Goal: Information Seeking & Learning: Learn about a topic

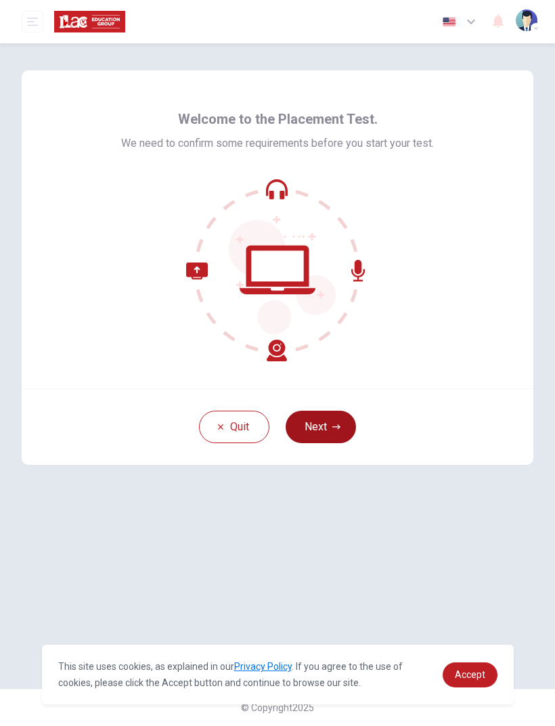
click at [333, 421] on button "Next" at bounding box center [321, 427] width 70 height 32
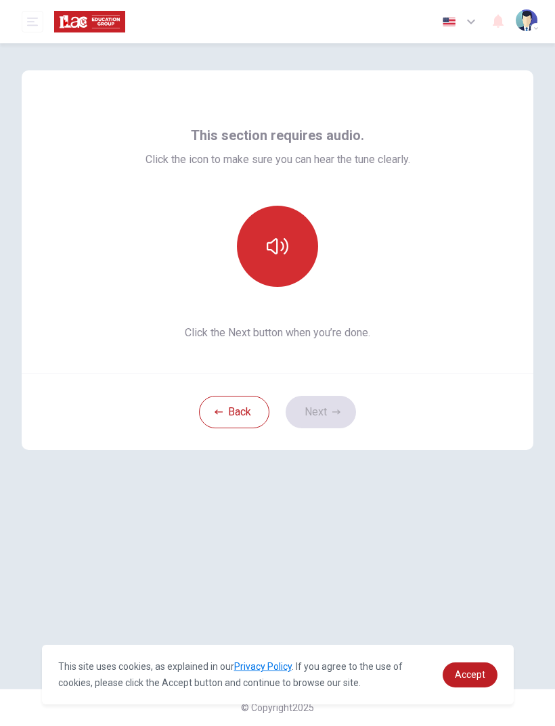
click at [280, 254] on icon "button" at bounding box center [278, 246] width 22 height 22
click at [290, 252] on button "button" at bounding box center [277, 246] width 81 height 81
click at [290, 256] on button "button" at bounding box center [277, 246] width 81 height 81
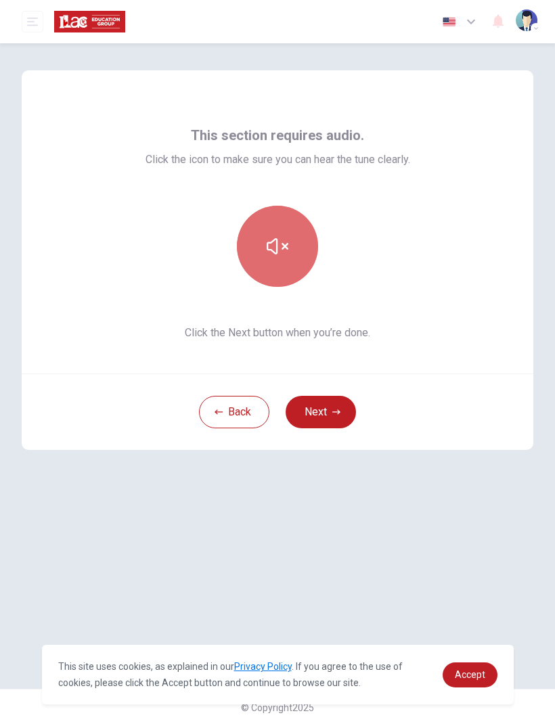
click at [285, 239] on icon "button" at bounding box center [278, 246] width 22 height 22
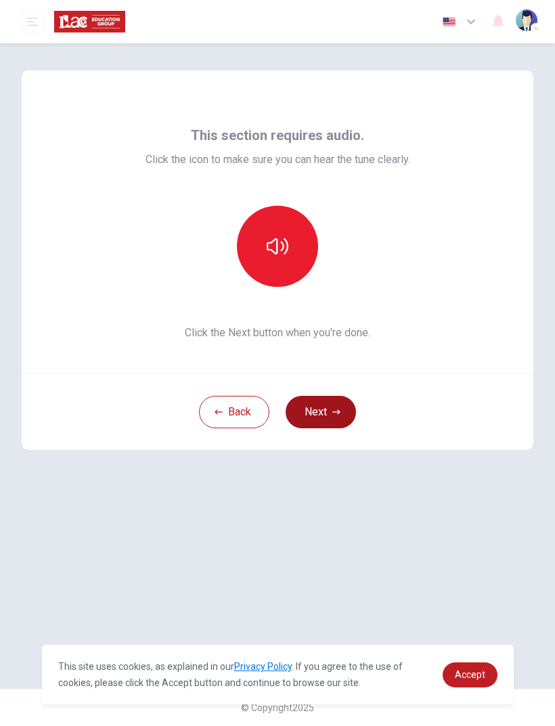
click at [324, 420] on button "Next" at bounding box center [321, 412] width 70 height 32
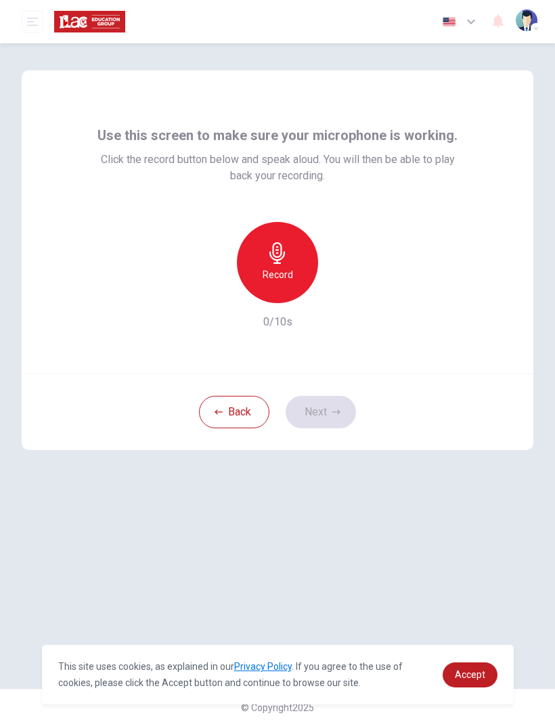
click at [296, 267] on div "Record" at bounding box center [277, 262] width 81 height 81
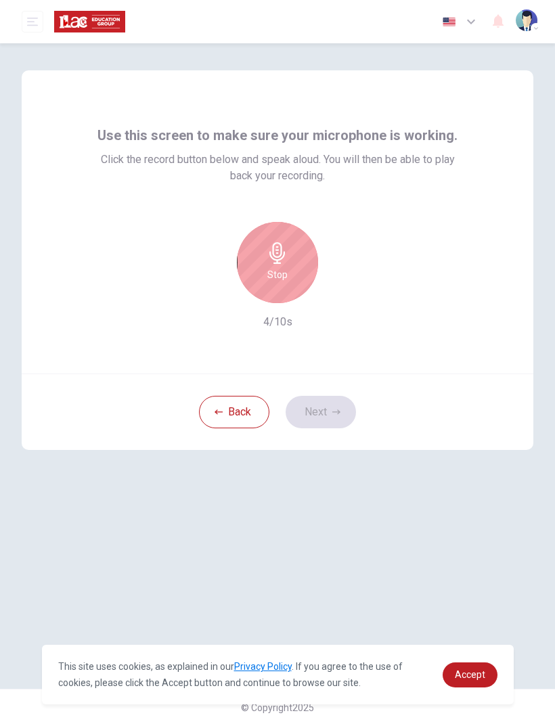
click at [293, 269] on div "Stop" at bounding box center [277, 262] width 81 height 81
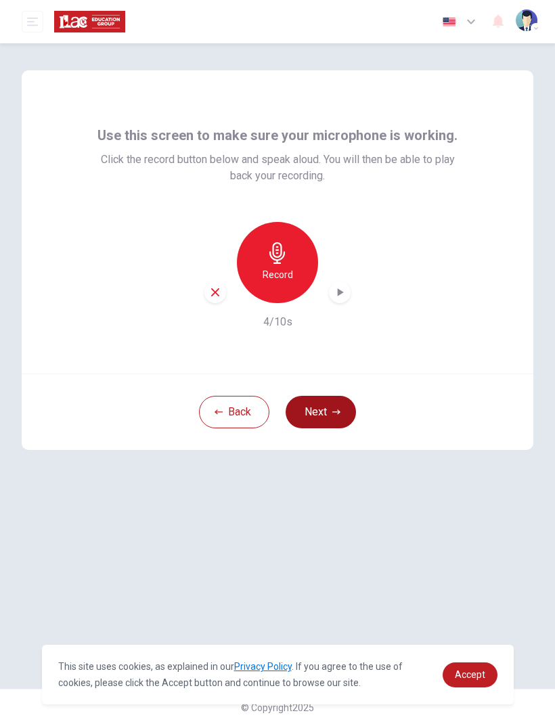
click at [327, 403] on button "Next" at bounding box center [321, 412] width 70 height 32
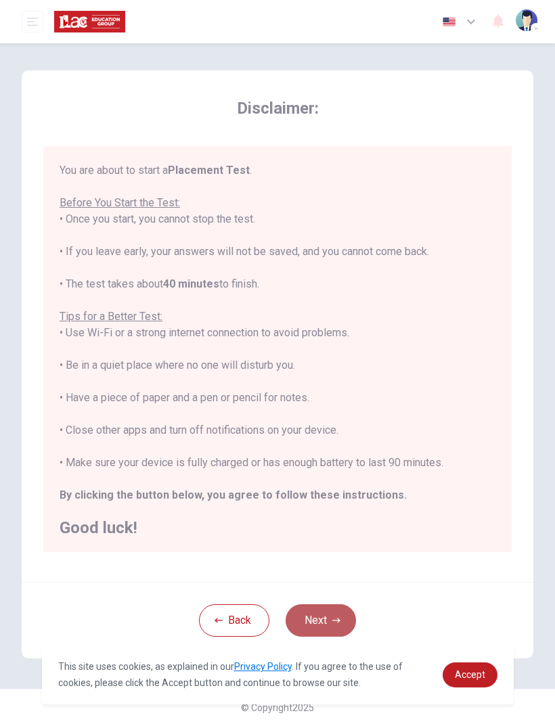
click at [327, 614] on button "Next" at bounding box center [321, 620] width 70 height 32
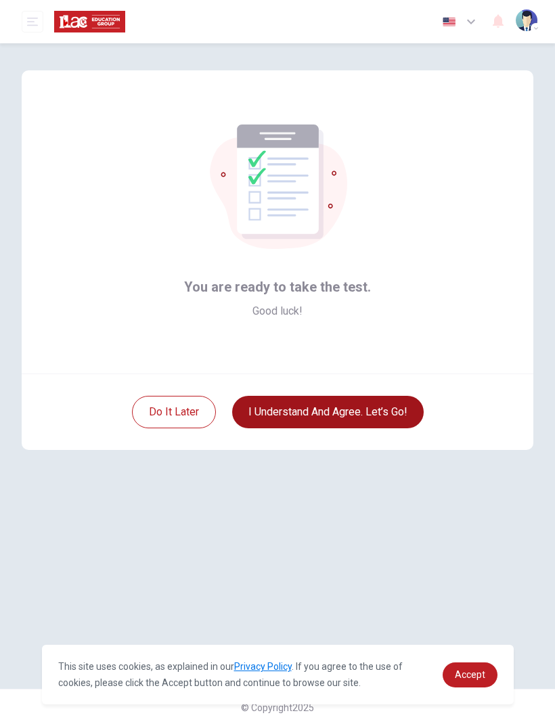
click at [382, 403] on button "I understand and agree. Let’s go!" at bounding box center [327, 412] width 191 height 32
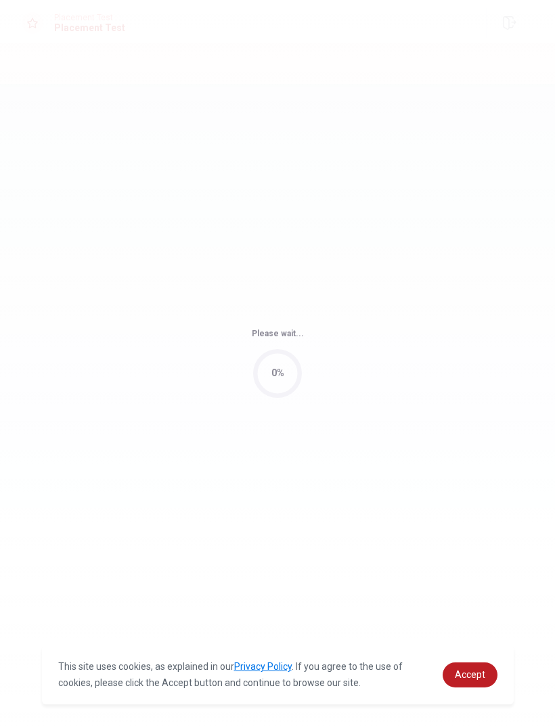
click at [380, 410] on div "Please wait... 0%" at bounding box center [277, 363] width 555 height 726
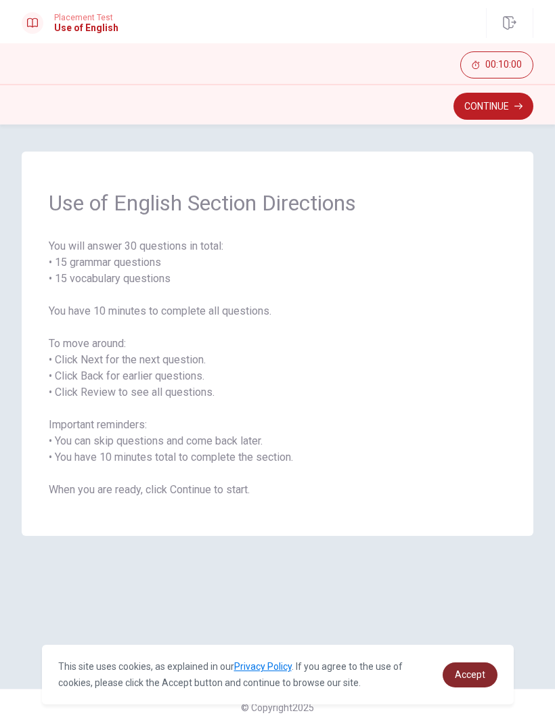
click at [461, 675] on span "Accept" at bounding box center [470, 674] width 30 height 11
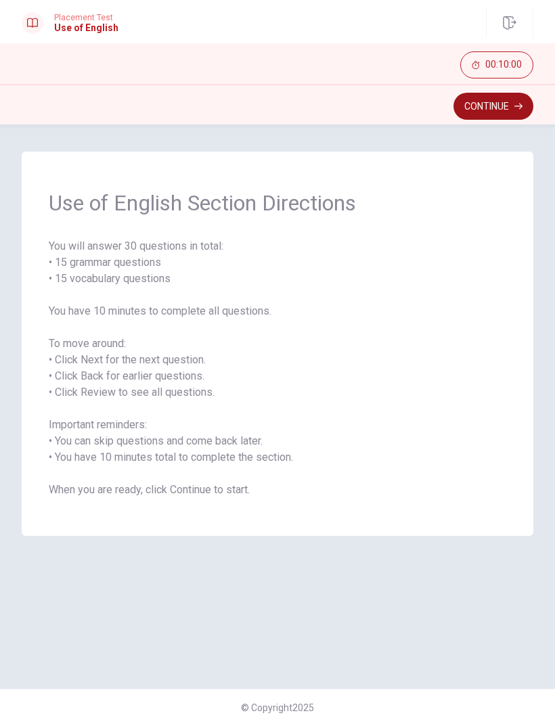
click at [507, 119] on button "Continue" at bounding box center [493, 106] width 80 height 27
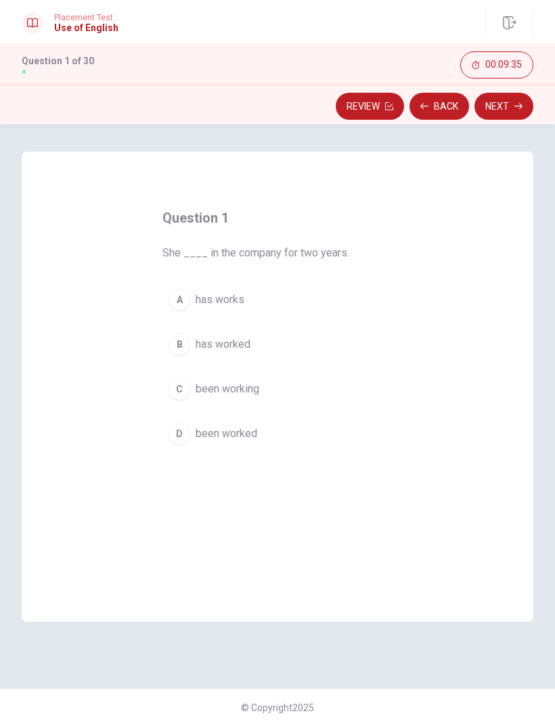
click at [242, 432] on span "been worked" at bounding box center [227, 434] width 62 height 16
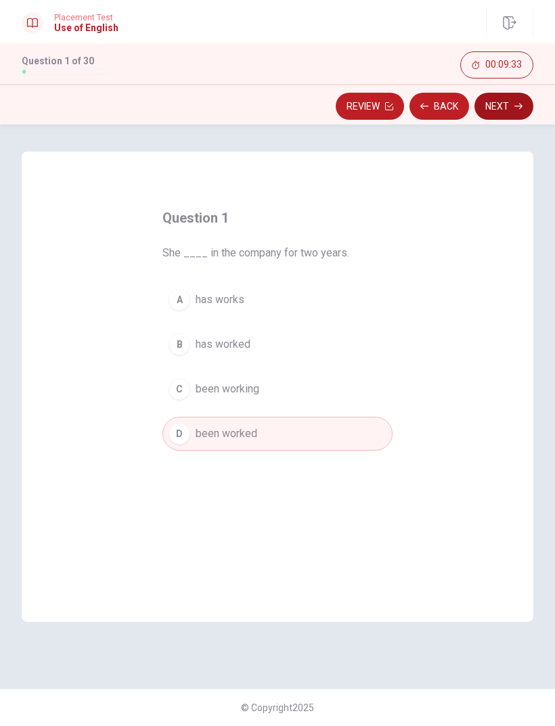
click at [510, 106] on button "Next" at bounding box center [503, 106] width 59 height 27
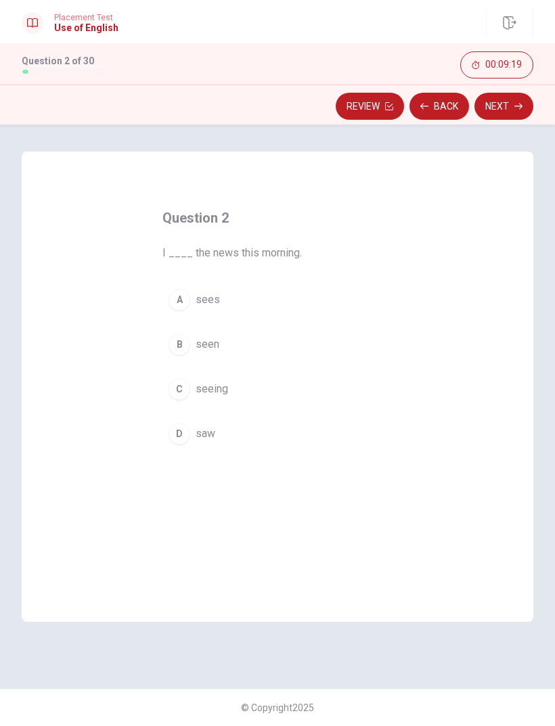
click at [204, 436] on span "saw" at bounding box center [206, 434] width 20 height 16
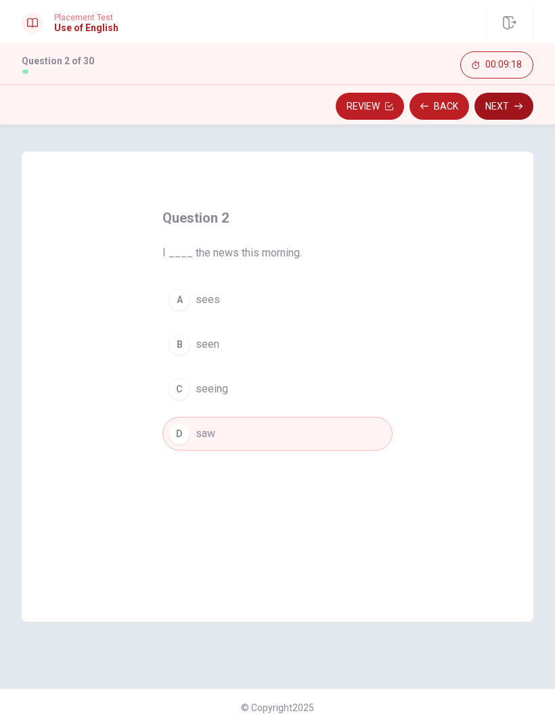
click at [520, 111] on button "Next" at bounding box center [503, 106] width 59 height 27
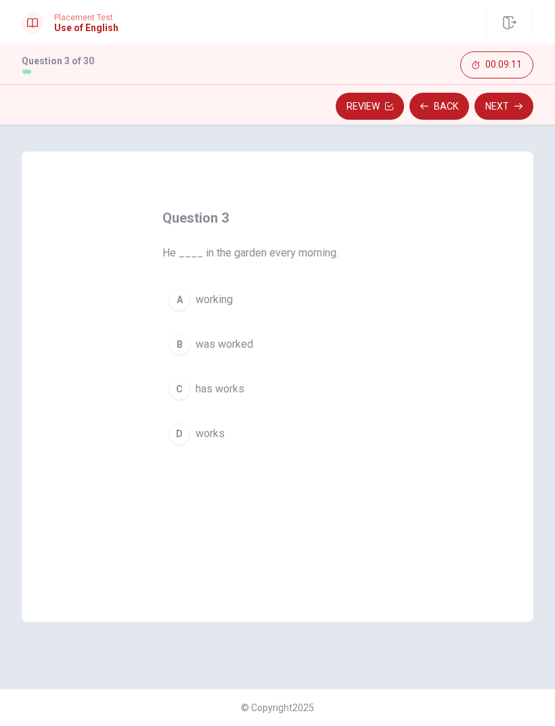
click at [217, 440] on span "works" at bounding box center [210, 434] width 29 height 16
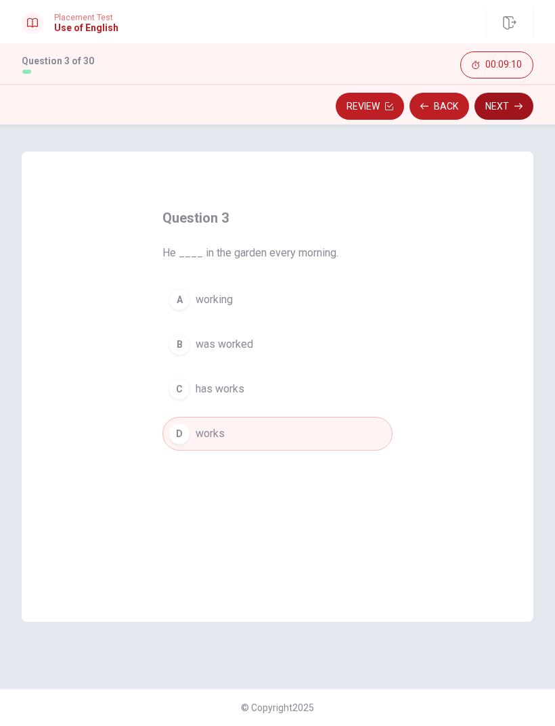
click at [508, 108] on button "Next" at bounding box center [503, 106] width 59 height 27
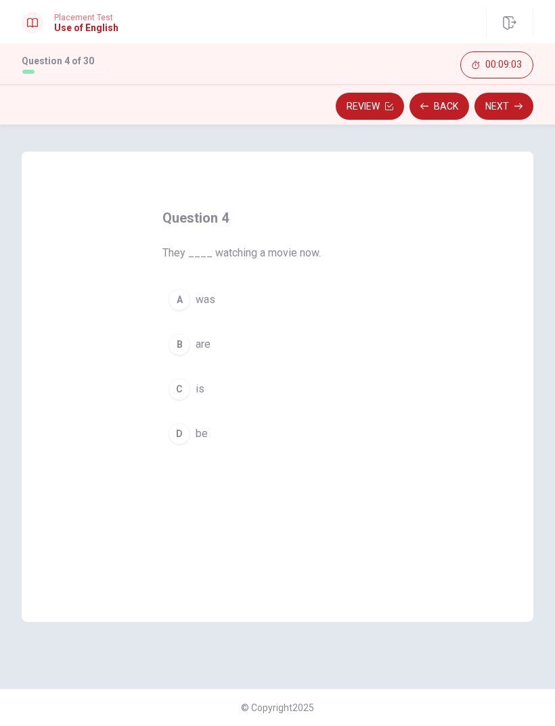
click at [198, 353] on button "B are" at bounding box center [277, 344] width 230 height 34
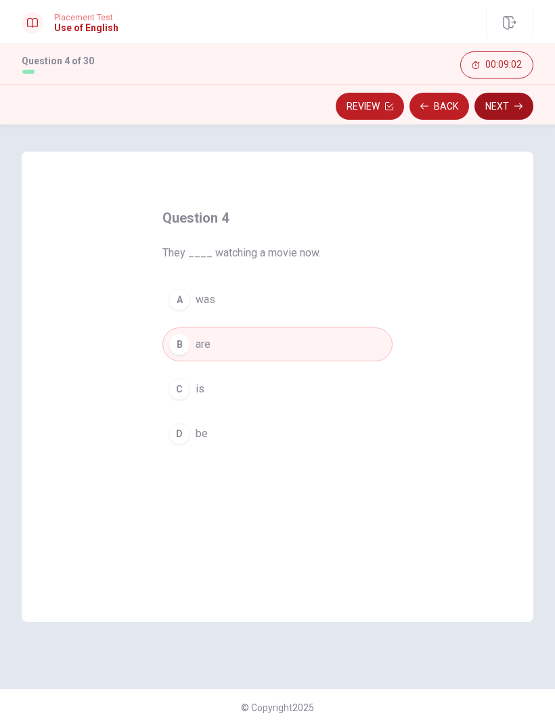
click at [503, 108] on button "Next" at bounding box center [503, 106] width 59 height 27
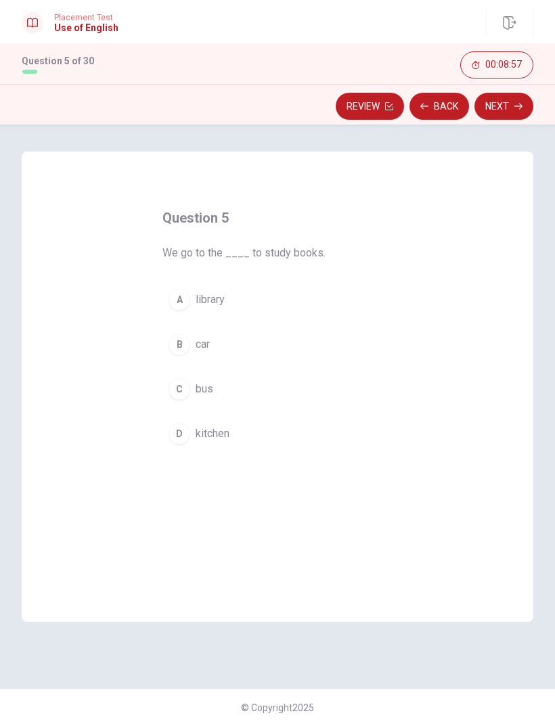
click at [208, 293] on span "library" at bounding box center [210, 300] width 29 height 16
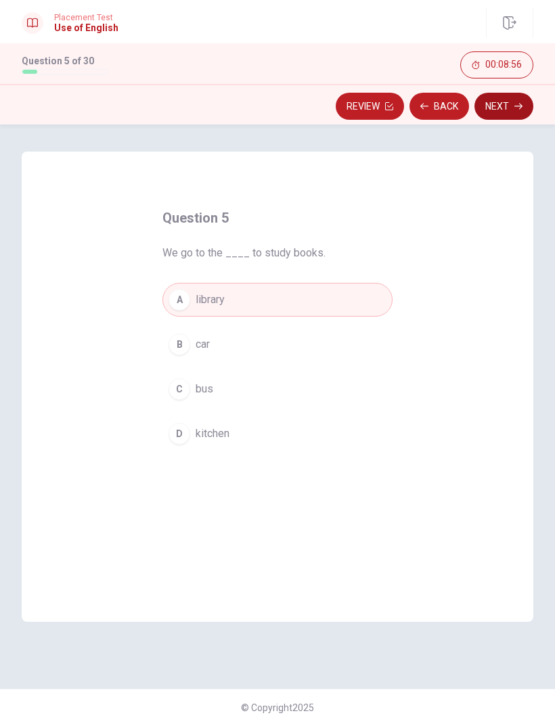
click at [514, 100] on button "Next" at bounding box center [503, 106] width 59 height 27
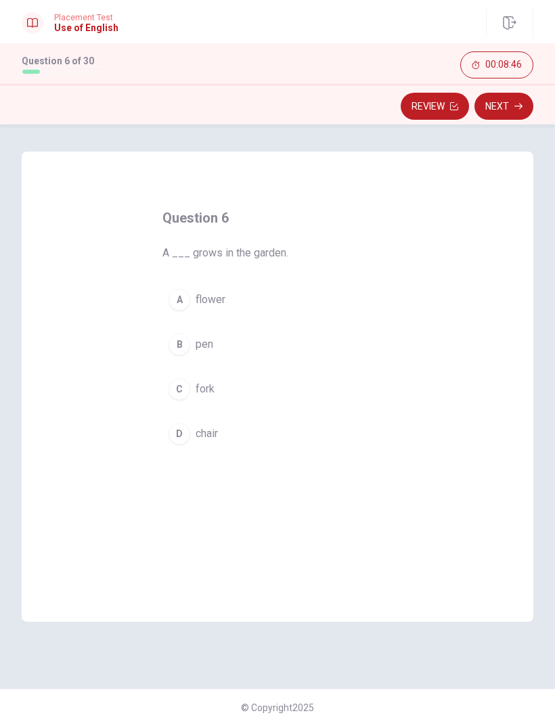
click at [184, 294] on div "A" at bounding box center [179, 300] width 22 height 22
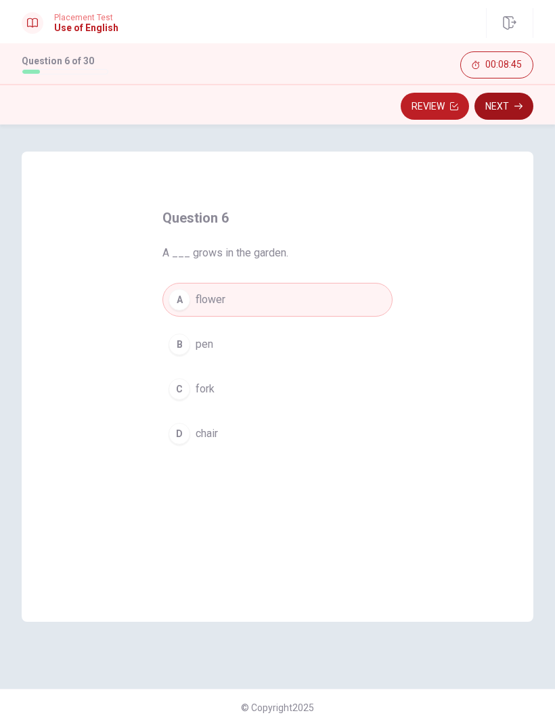
click at [505, 110] on button "Next" at bounding box center [503, 106] width 59 height 27
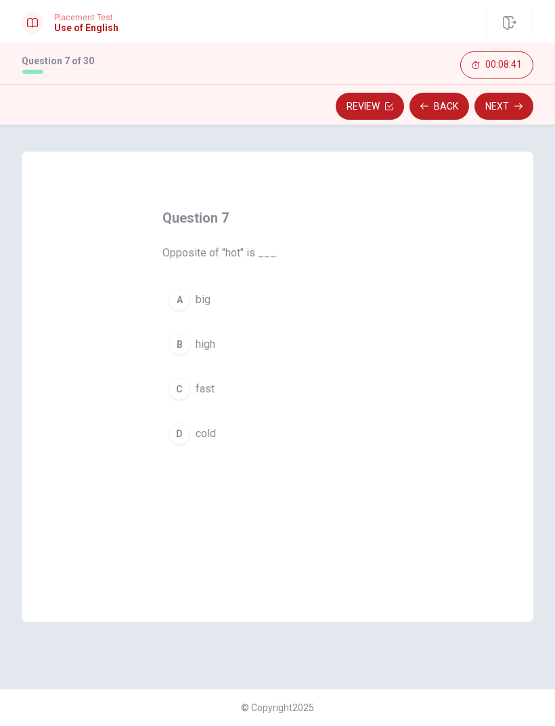
click at [212, 433] on span "cold" at bounding box center [206, 434] width 20 height 16
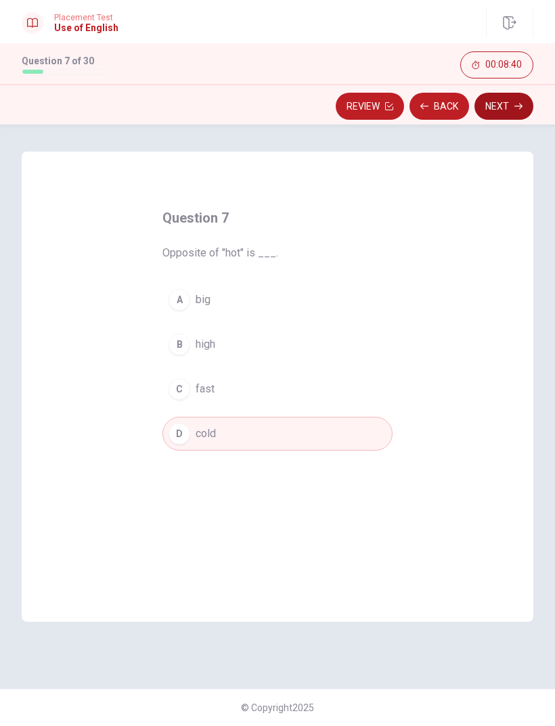
click at [509, 109] on button "Next" at bounding box center [503, 106] width 59 height 27
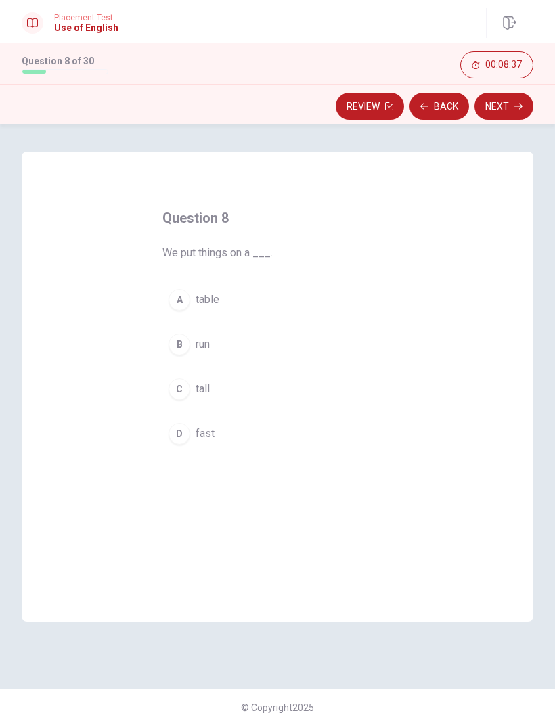
click at [207, 308] on button "A table" at bounding box center [277, 300] width 230 height 34
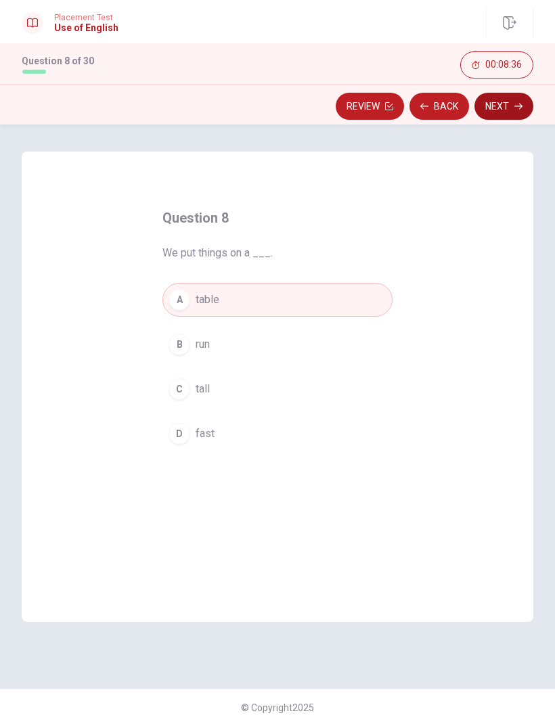
click at [500, 112] on button "Next" at bounding box center [503, 106] width 59 height 27
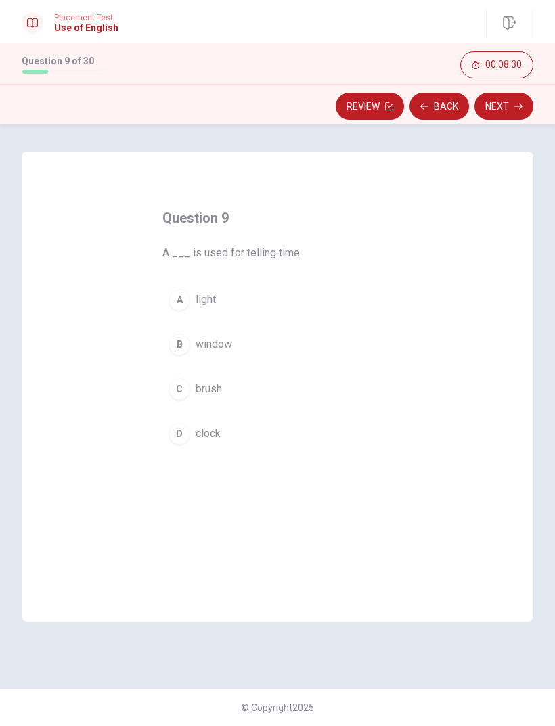
click at [214, 431] on span "clock" at bounding box center [208, 434] width 25 height 16
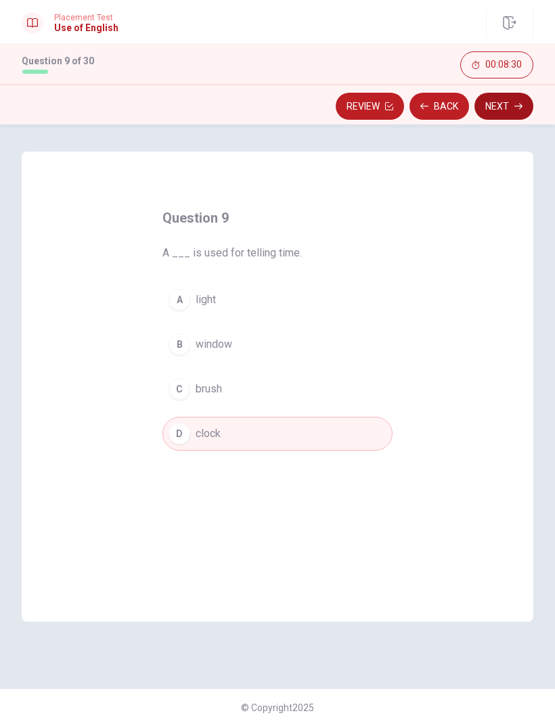
click at [498, 108] on button "Next" at bounding box center [503, 106] width 59 height 27
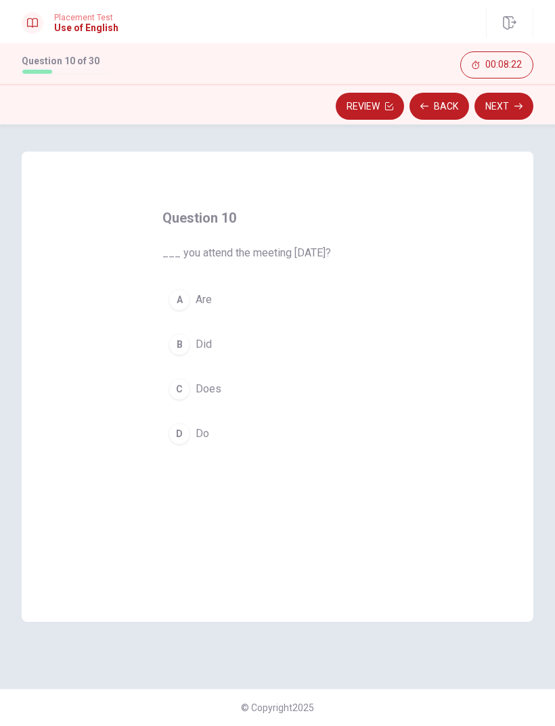
click at [202, 344] on span "Did" at bounding box center [204, 344] width 16 height 16
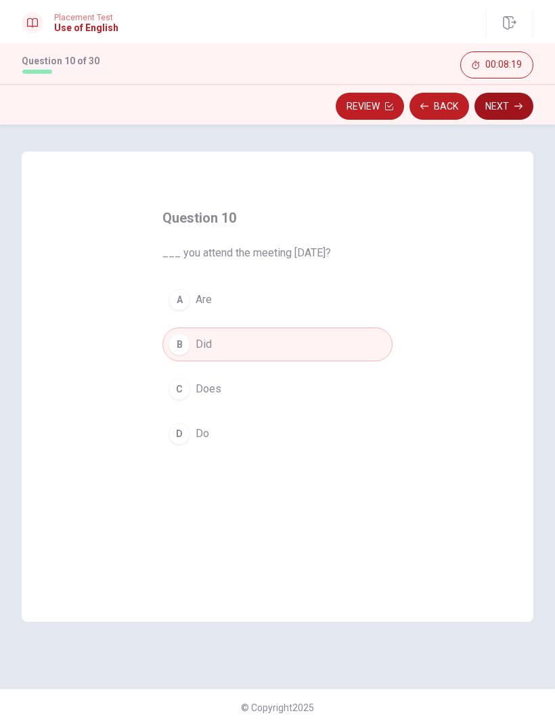
click at [495, 113] on button "Next" at bounding box center [503, 106] width 59 height 27
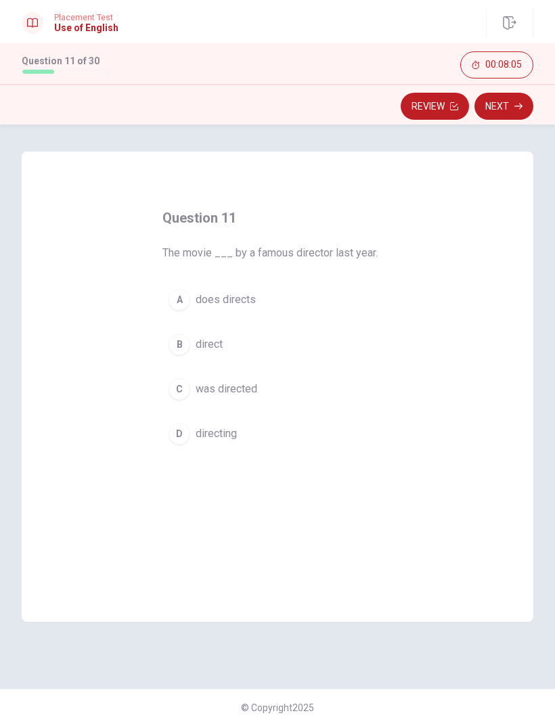
click at [249, 395] on span "was directed" at bounding box center [227, 389] width 62 height 16
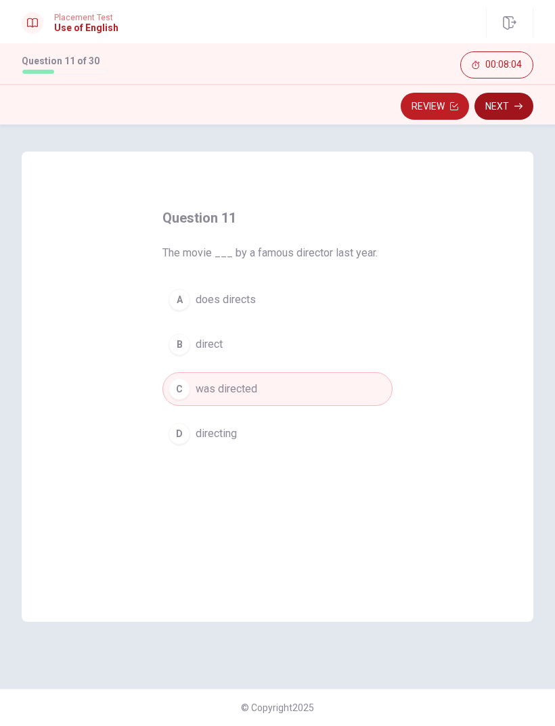
click at [518, 106] on icon "button" at bounding box center [518, 106] width 8 height 8
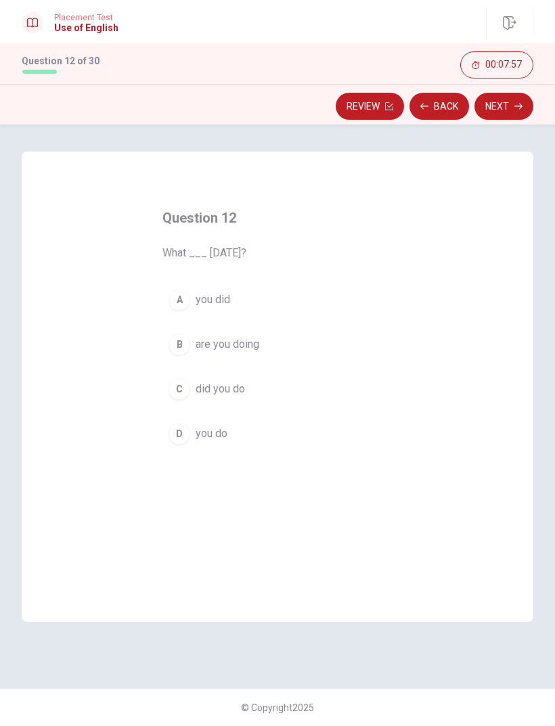
click at [236, 390] on span "did you do" at bounding box center [220, 389] width 49 height 16
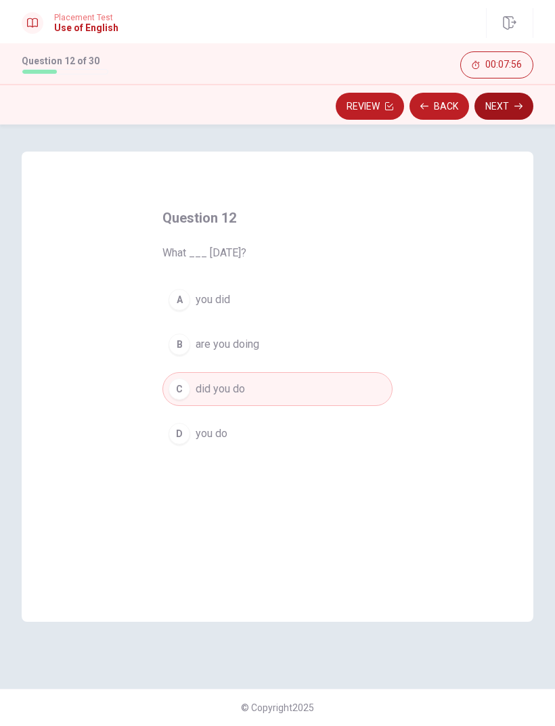
click at [516, 108] on icon "button" at bounding box center [518, 106] width 8 height 8
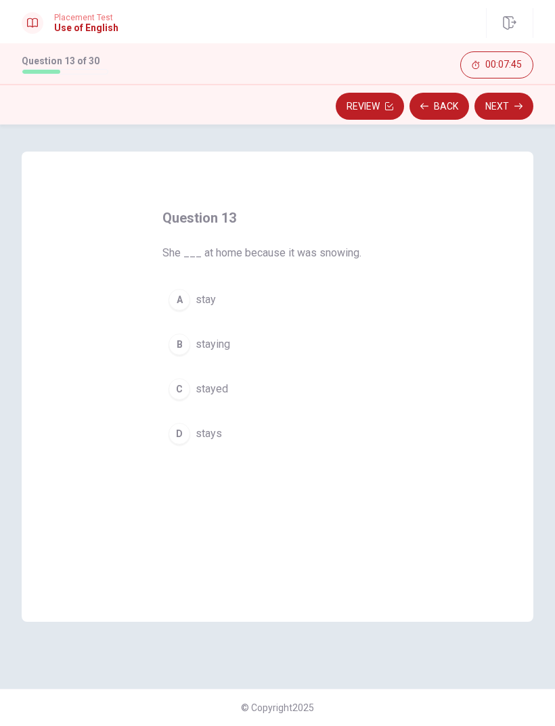
click at [212, 389] on span "stayed" at bounding box center [212, 389] width 32 height 16
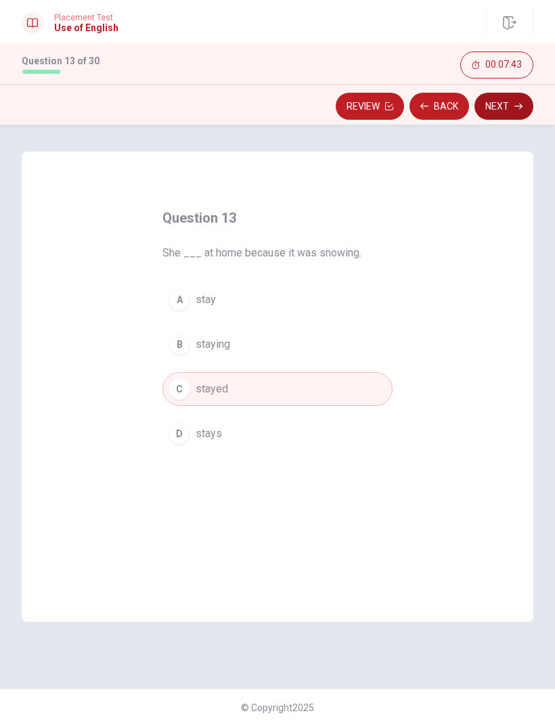
click at [499, 112] on button "Next" at bounding box center [503, 106] width 59 height 27
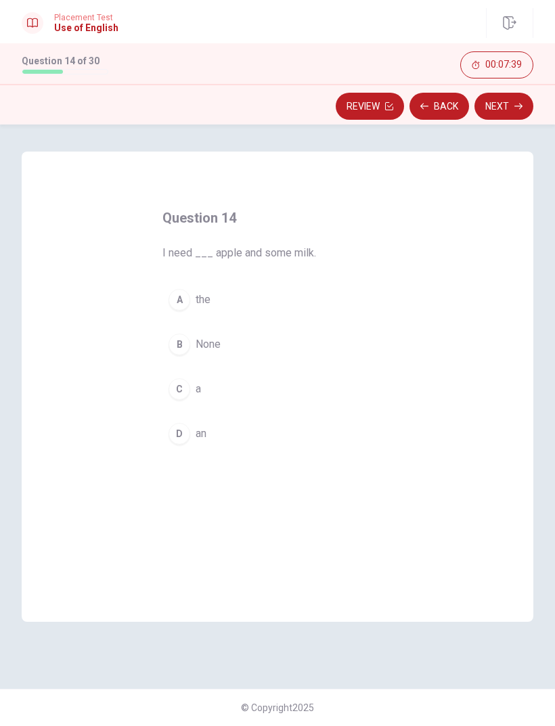
click at [193, 445] on button "D an" at bounding box center [277, 434] width 230 height 34
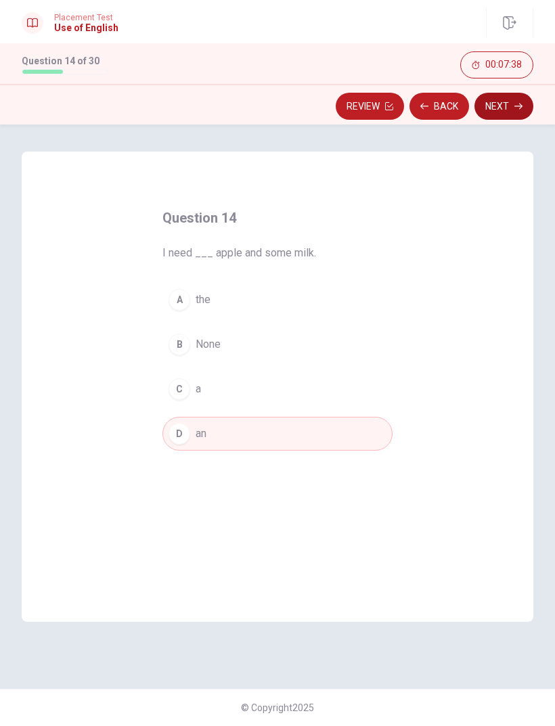
click at [493, 112] on button "Next" at bounding box center [503, 106] width 59 height 27
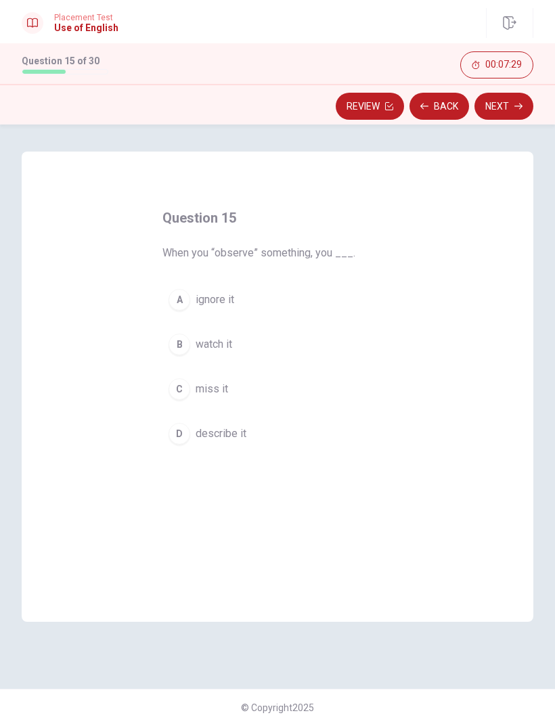
click at [223, 344] on span "watch it" at bounding box center [214, 344] width 37 height 16
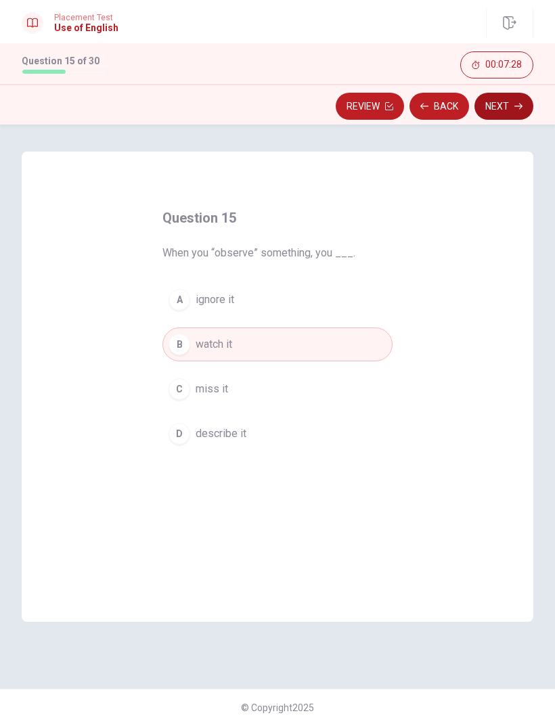
click at [510, 96] on button "Next" at bounding box center [503, 106] width 59 height 27
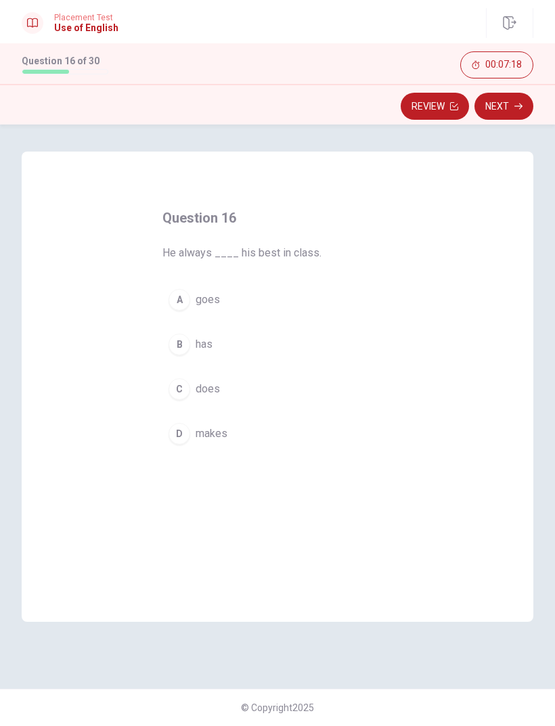
click at [194, 385] on button "C does" at bounding box center [277, 389] width 230 height 34
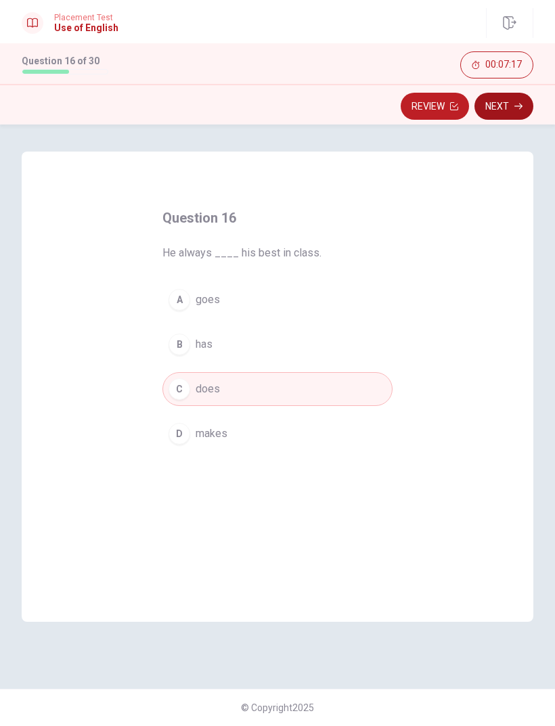
click at [509, 101] on button "Next" at bounding box center [503, 106] width 59 height 27
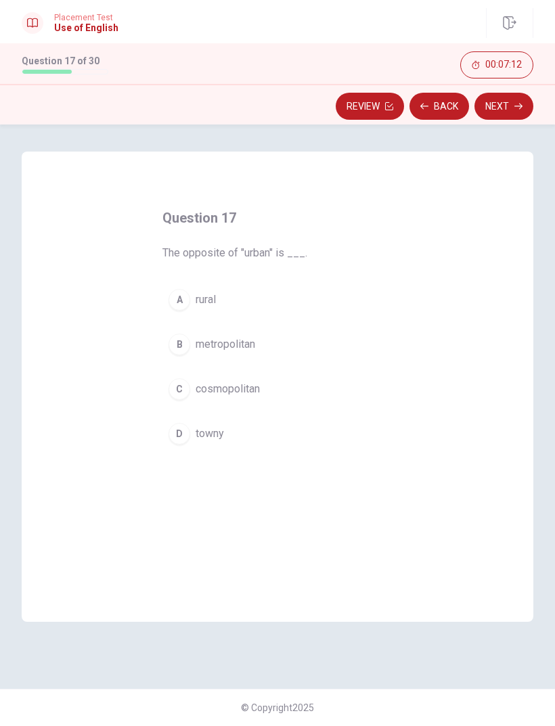
click at [203, 294] on span "rural" at bounding box center [206, 300] width 20 height 16
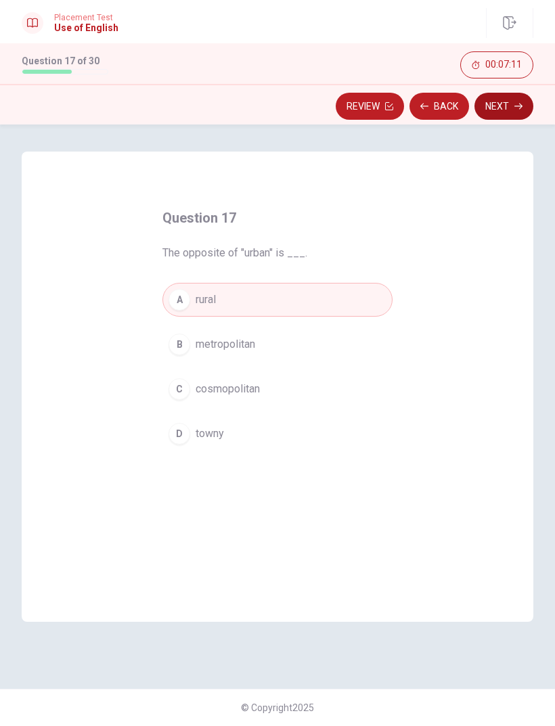
click at [505, 116] on button "Next" at bounding box center [503, 106] width 59 height 27
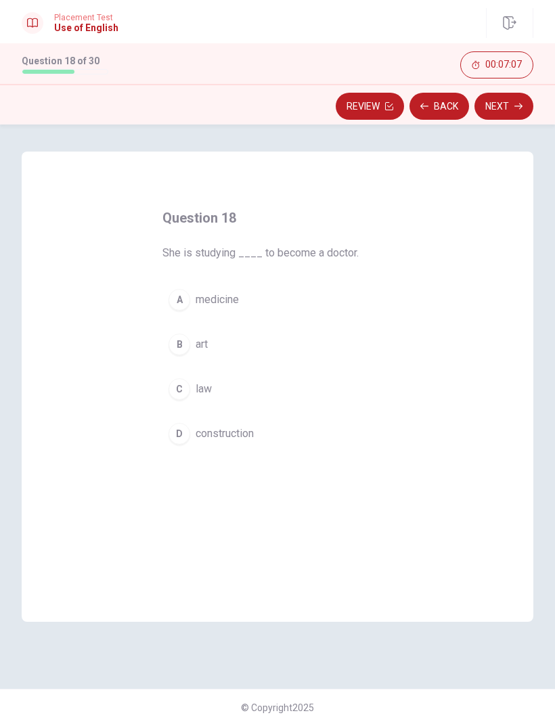
click at [221, 300] on span "medicine" at bounding box center [217, 300] width 43 height 16
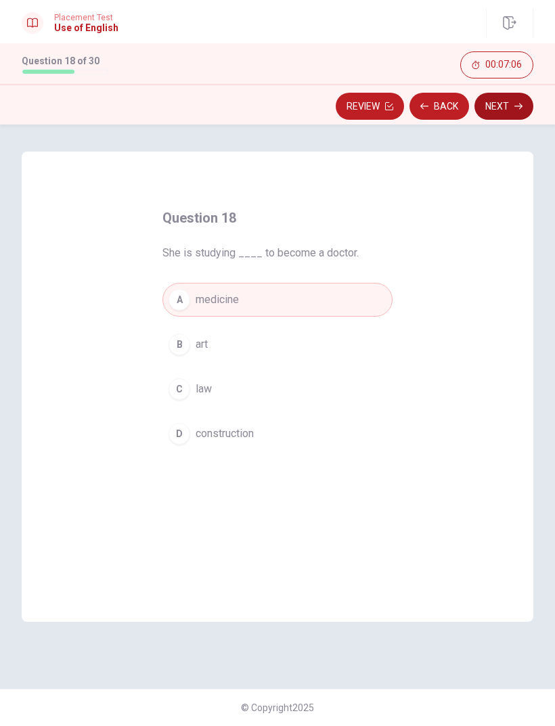
click at [510, 108] on button "Next" at bounding box center [503, 106] width 59 height 27
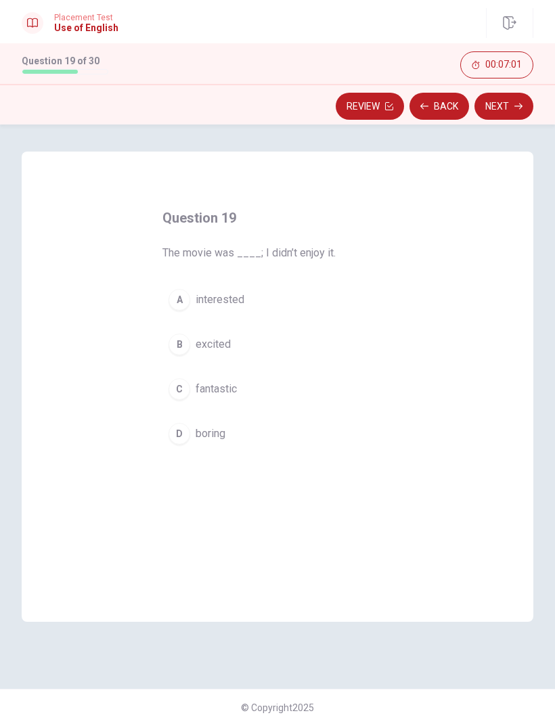
click at [224, 429] on span "boring" at bounding box center [211, 434] width 30 height 16
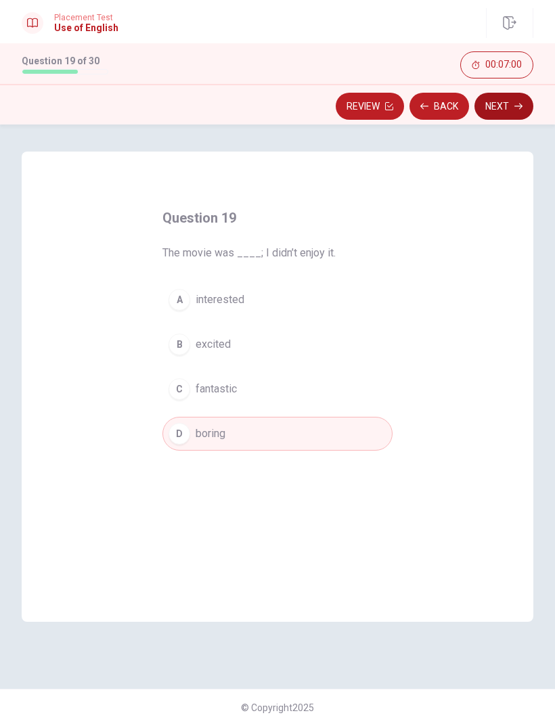
click at [518, 97] on button "Next" at bounding box center [503, 106] width 59 height 27
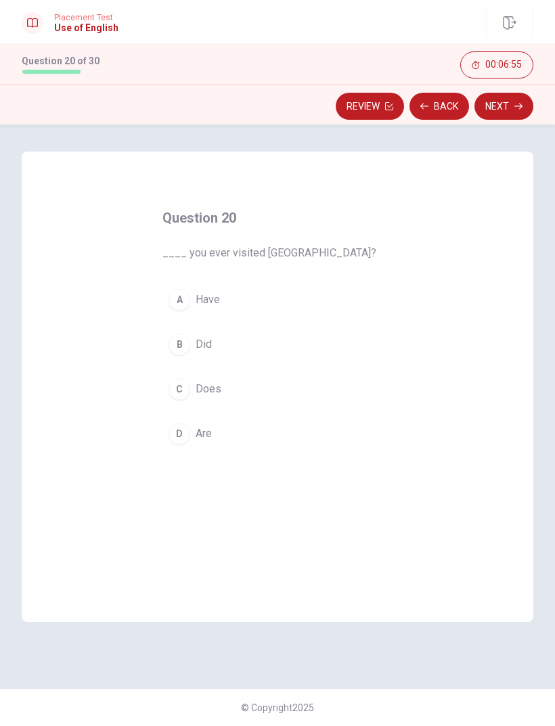
click at [210, 303] on span "Have" at bounding box center [208, 300] width 24 height 16
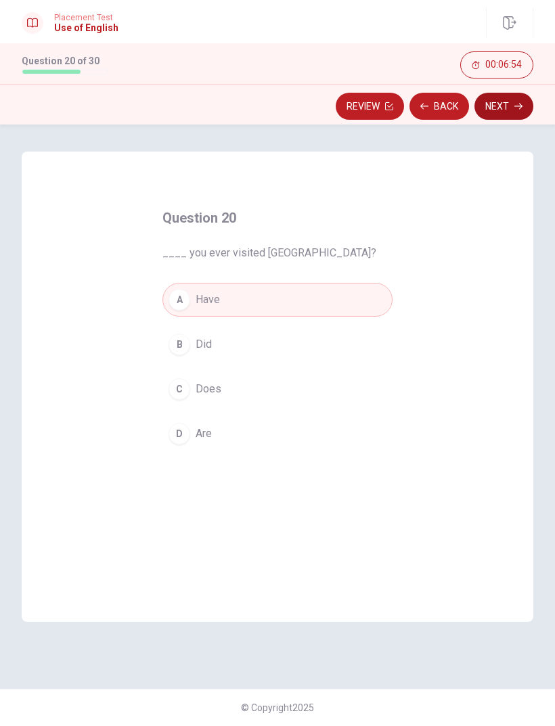
click at [501, 108] on button "Next" at bounding box center [503, 106] width 59 height 27
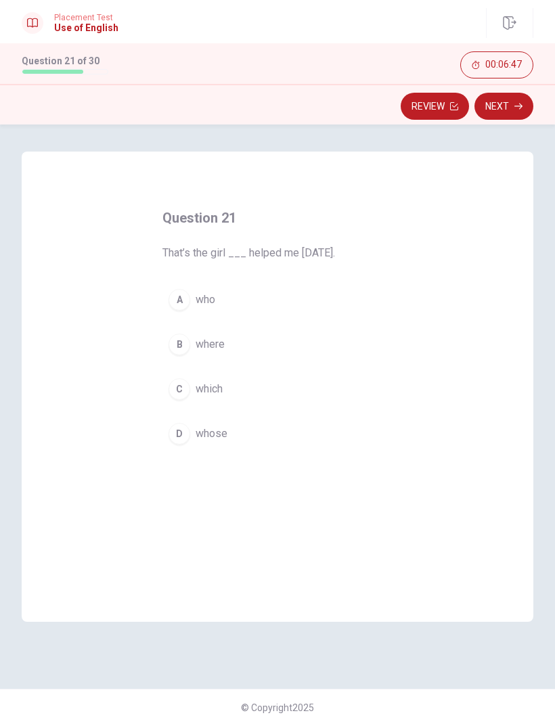
click at [201, 300] on span "who" at bounding box center [206, 300] width 20 height 16
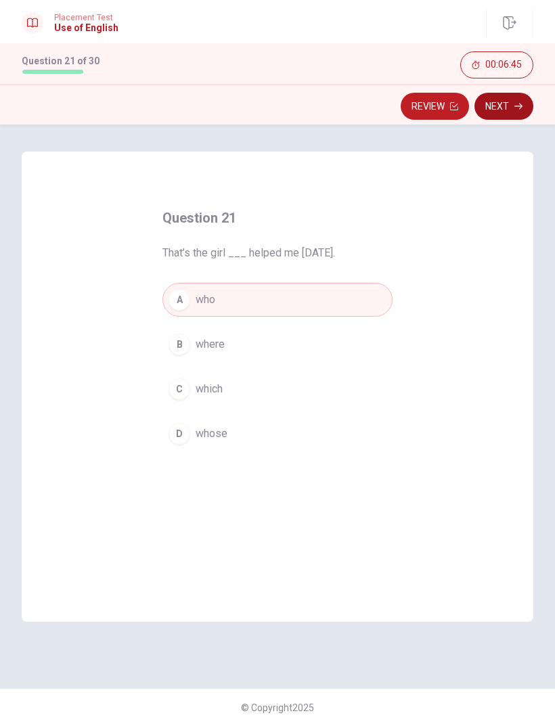
click at [508, 102] on button "Next" at bounding box center [503, 106] width 59 height 27
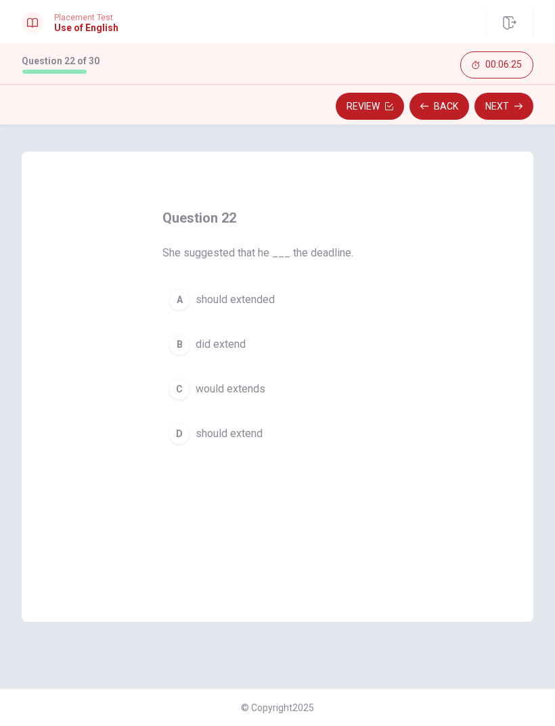
click at [257, 434] on span "should extend" at bounding box center [229, 434] width 67 height 16
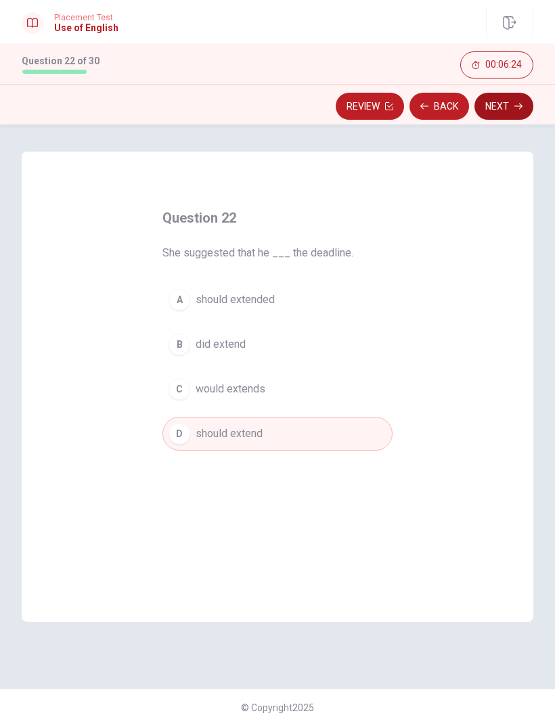
click at [496, 116] on button "Next" at bounding box center [503, 106] width 59 height 27
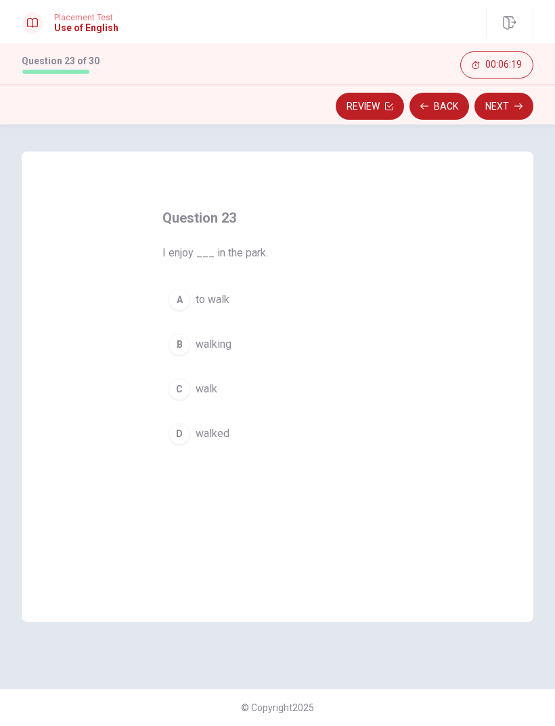
click at [212, 296] on span "to walk" at bounding box center [213, 300] width 34 height 16
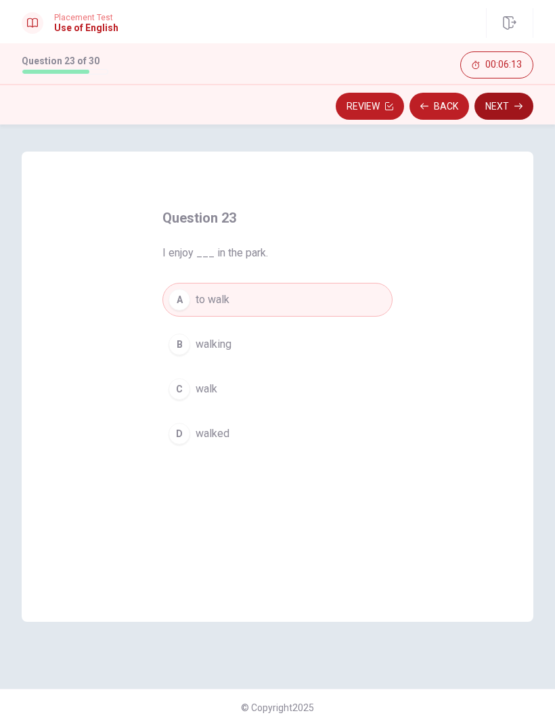
click at [503, 106] on button "Next" at bounding box center [503, 106] width 59 height 27
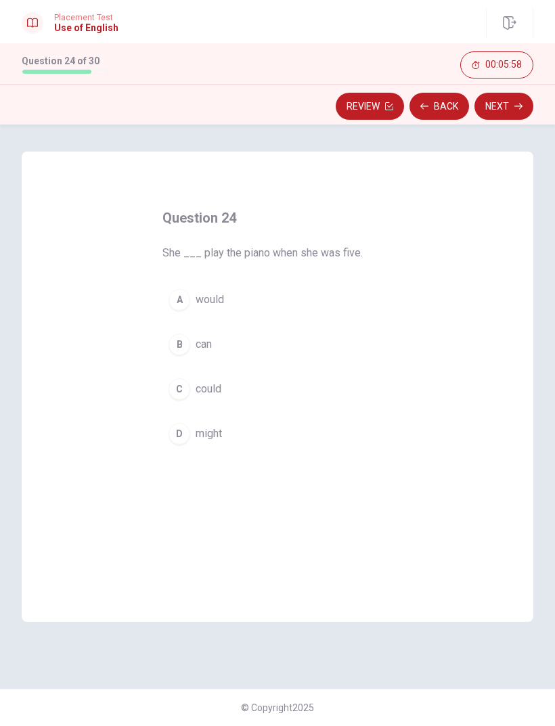
click at [217, 390] on span "could" at bounding box center [209, 389] width 26 height 16
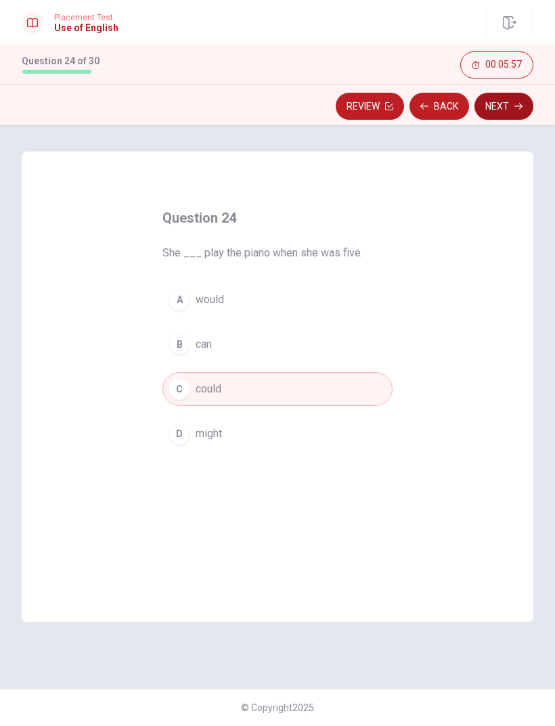
click at [503, 108] on button "Next" at bounding box center [503, 106] width 59 height 27
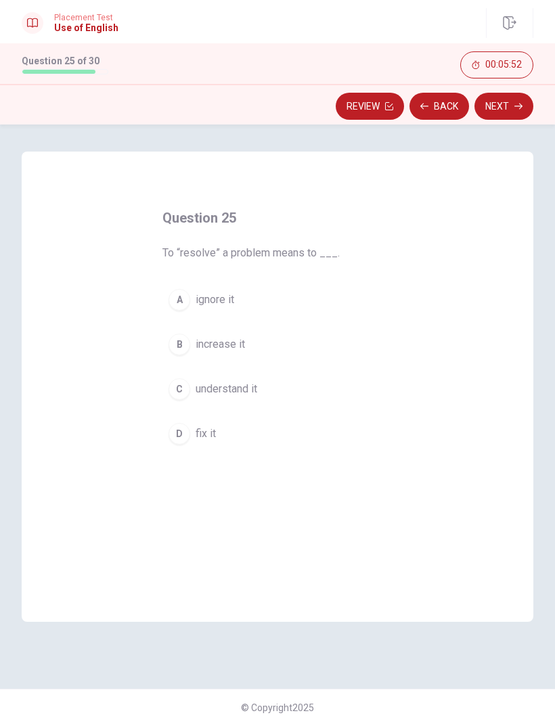
click at [216, 436] on button "D fix it" at bounding box center [277, 434] width 230 height 34
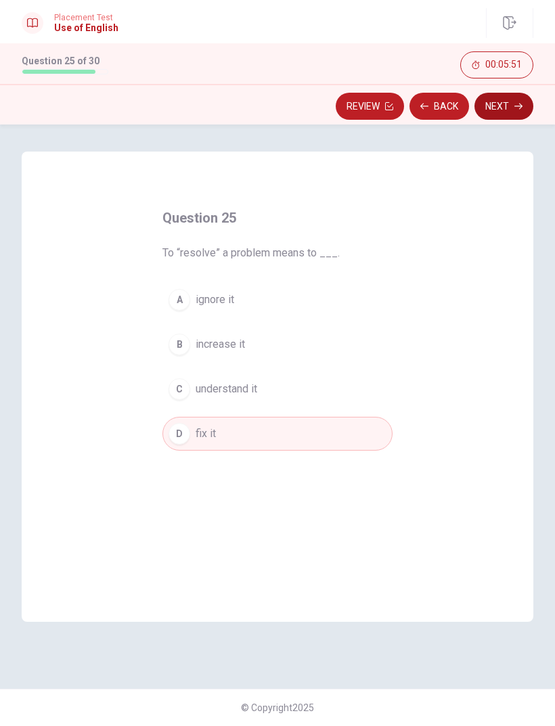
click at [508, 104] on button "Next" at bounding box center [503, 106] width 59 height 27
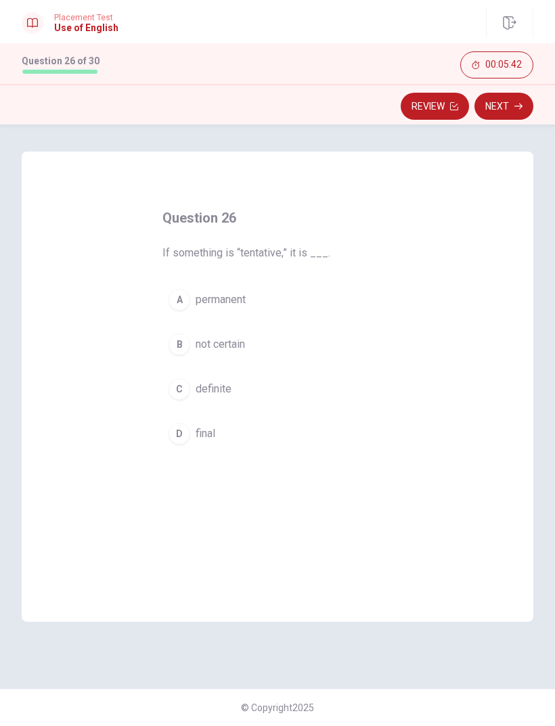
click at [235, 348] on span "not certain" at bounding box center [220, 344] width 49 height 16
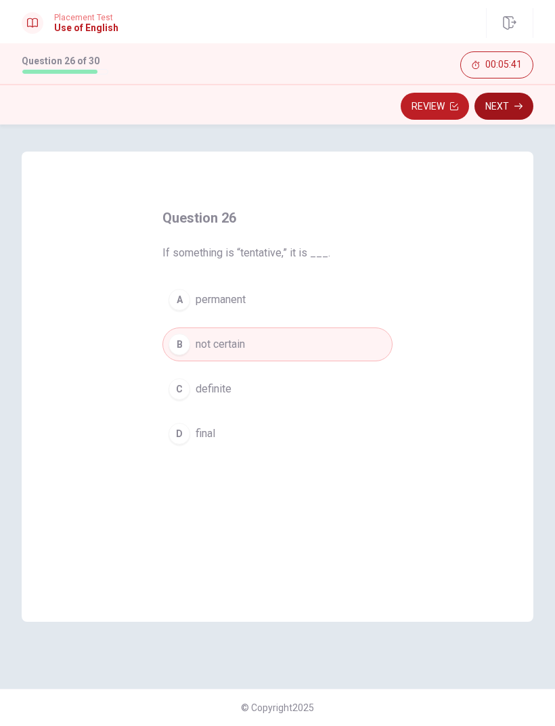
click at [514, 110] on button "Next" at bounding box center [503, 106] width 59 height 27
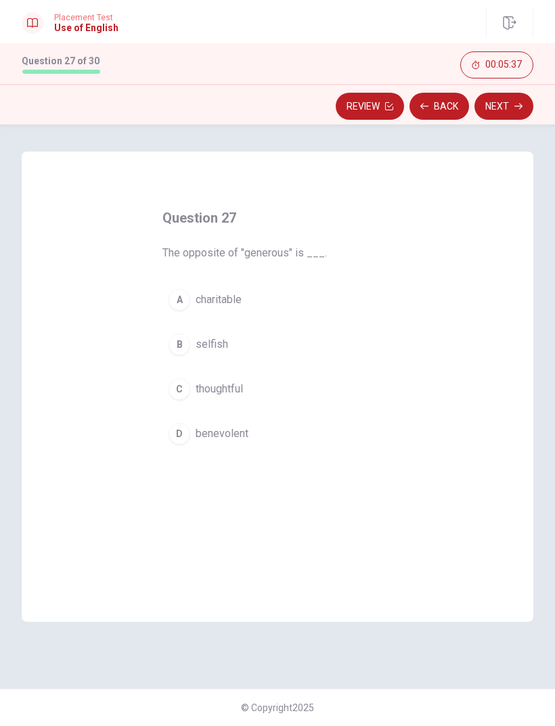
click at [224, 348] on span "selfish" at bounding box center [212, 344] width 32 height 16
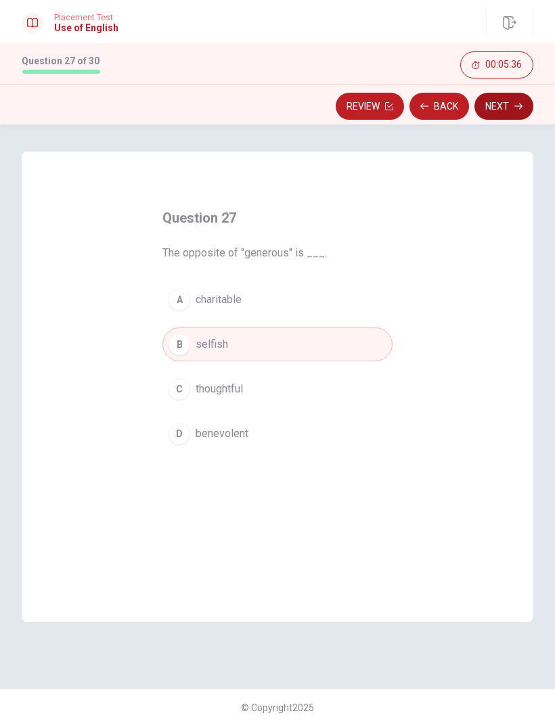
click at [502, 112] on button "Next" at bounding box center [503, 106] width 59 height 27
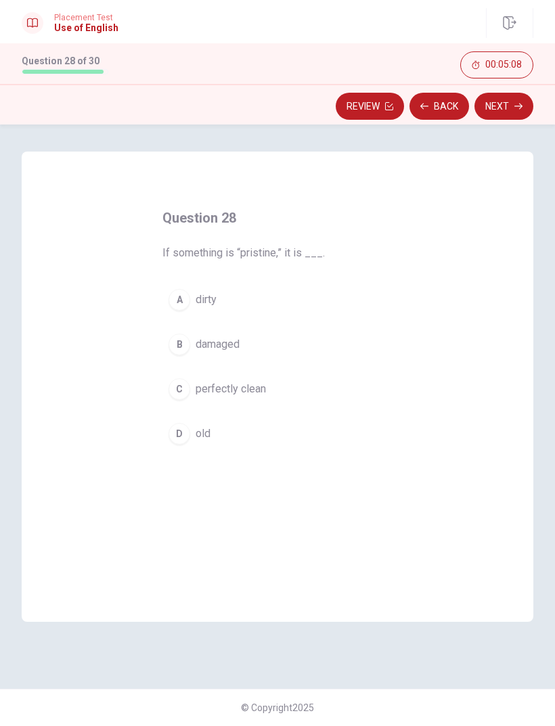
click at [233, 347] on span "damaged" at bounding box center [218, 344] width 44 height 16
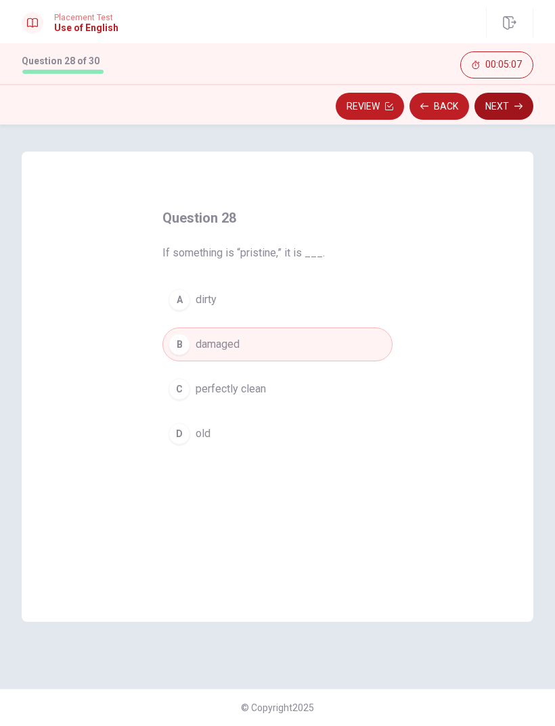
click at [513, 111] on button "Next" at bounding box center [503, 106] width 59 height 27
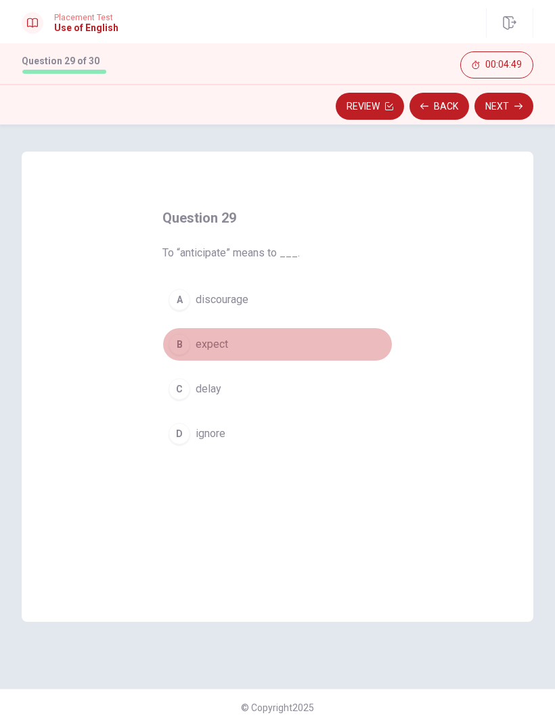
click at [219, 346] on span "expect" at bounding box center [212, 344] width 32 height 16
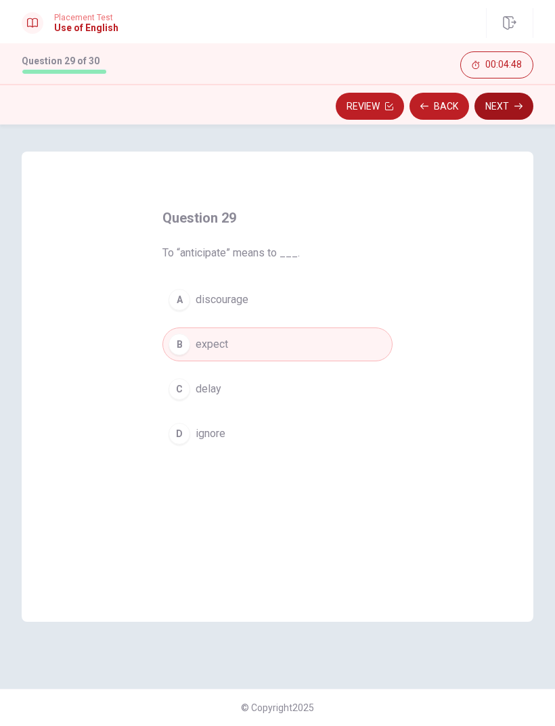
click at [509, 102] on button "Next" at bounding box center [503, 106] width 59 height 27
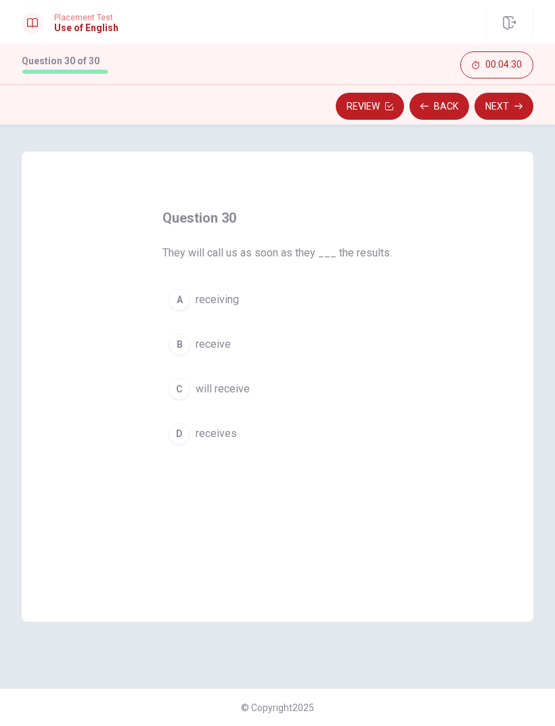
click at [218, 344] on span "receive" at bounding box center [213, 344] width 35 height 16
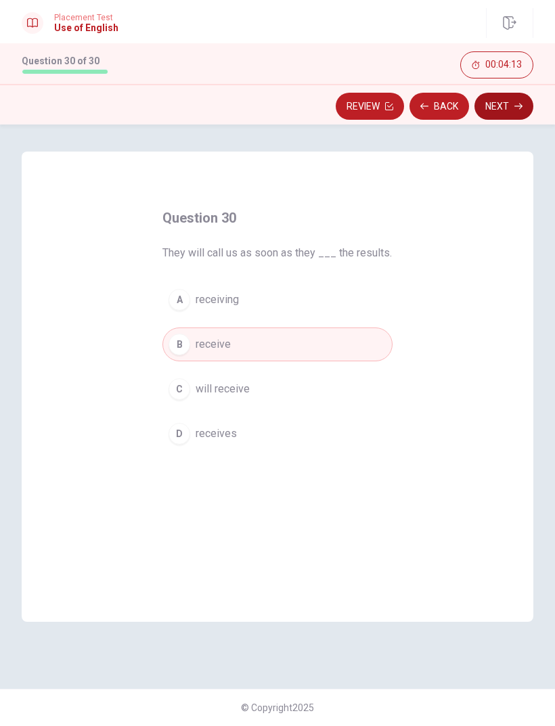
click at [516, 106] on icon "button" at bounding box center [518, 106] width 8 height 8
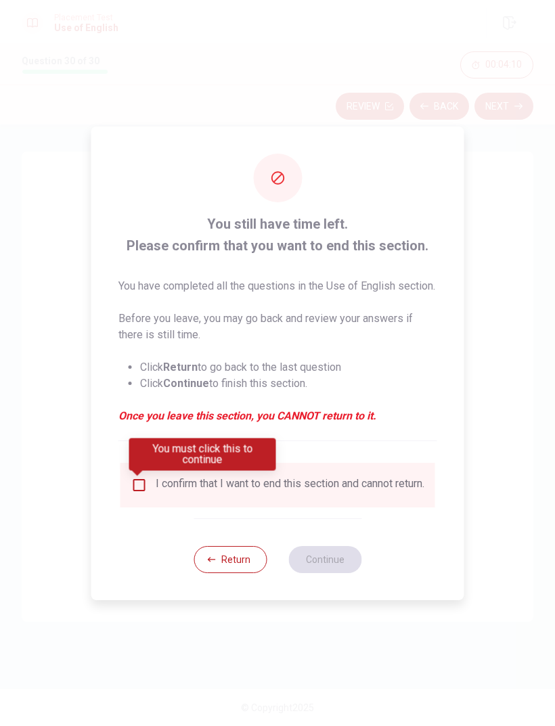
click at [133, 489] on input "You must click this to continue" at bounding box center [139, 485] width 16 height 16
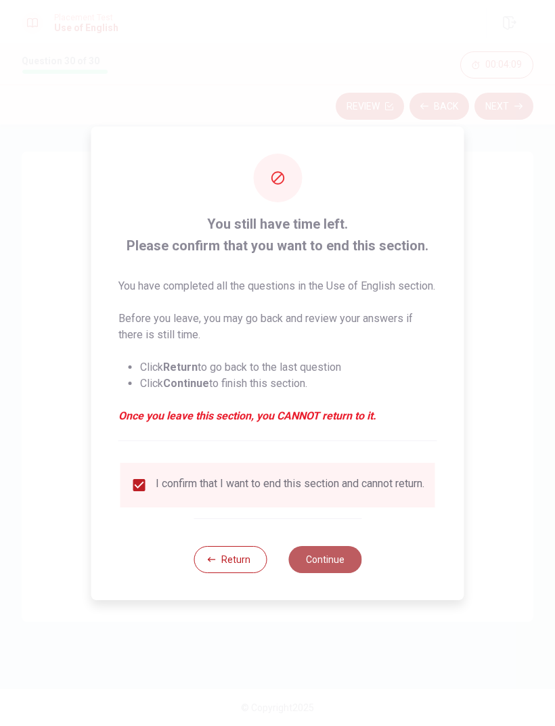
click at [334, 573] on button "Continue" at bounding box center [324, 559] width 73 height 27
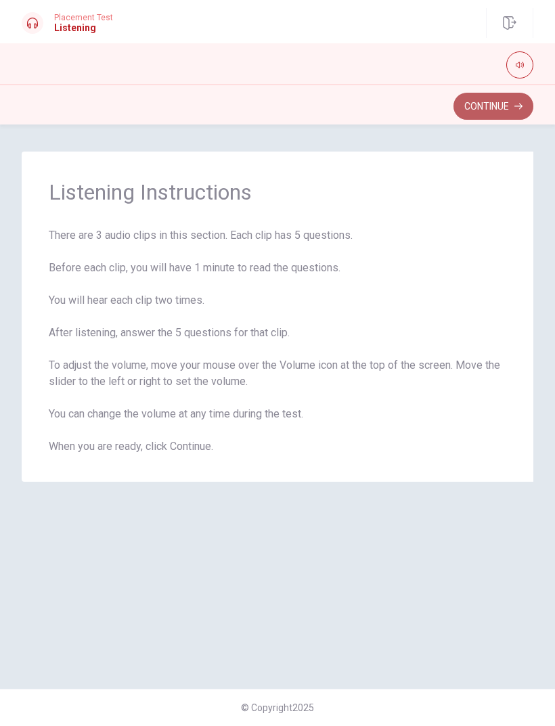
click at [487, 106] on button "Continue" at bounding box center [493, 106] width 80 height 27
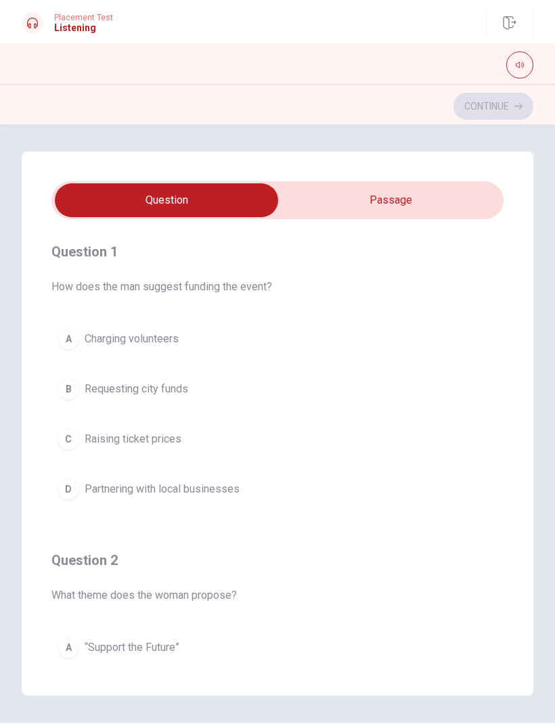
click at [189, 494] on span "Partnering with local businesses" at bounding box center [162, 489] width 155 height 16
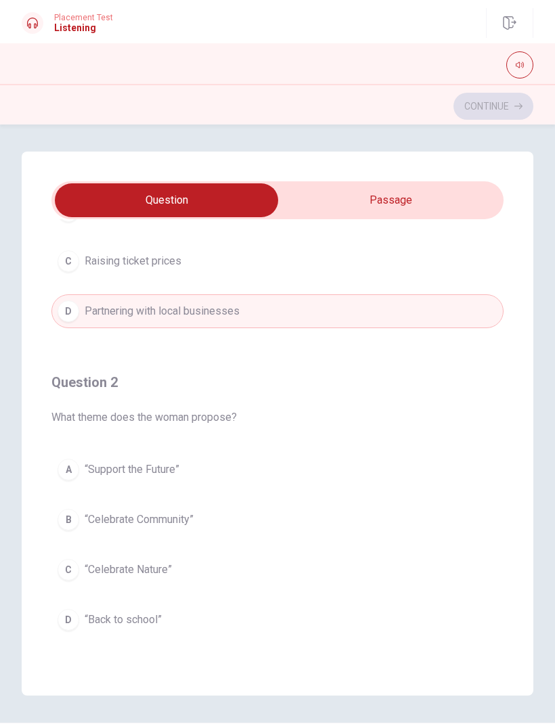
scroll to position [187, 0]
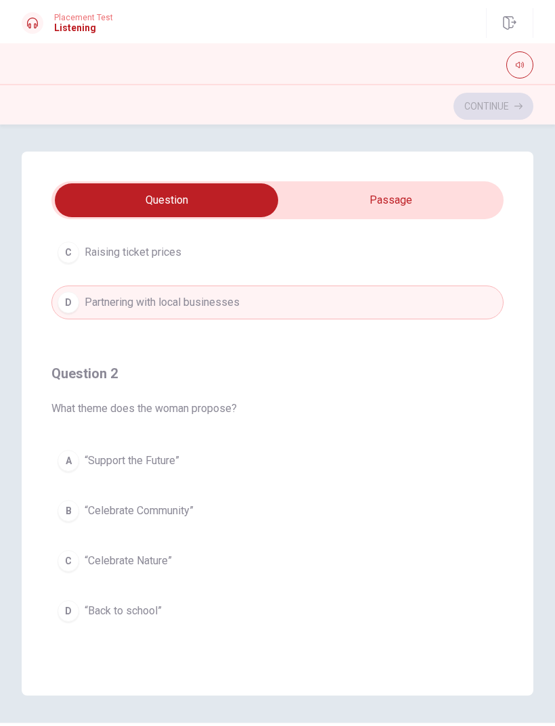
click at [188, 514] on span "“Celebrate Community”" at bounding box center [139, 511] width 109 height 16
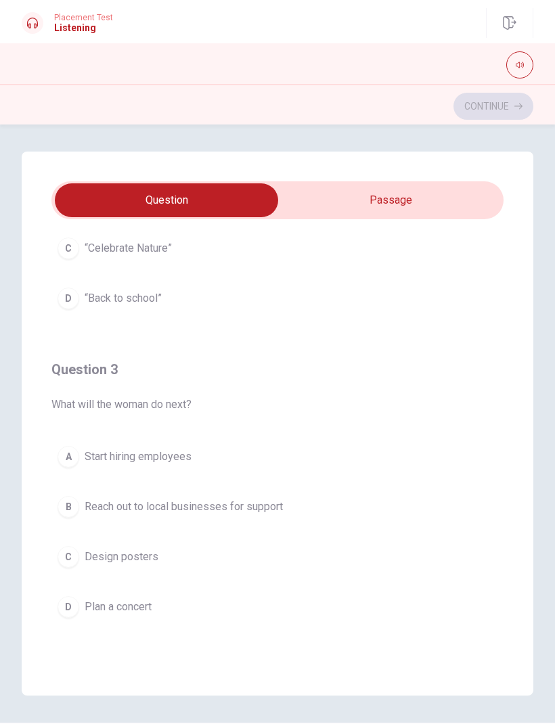
scroll to position [505, 0]
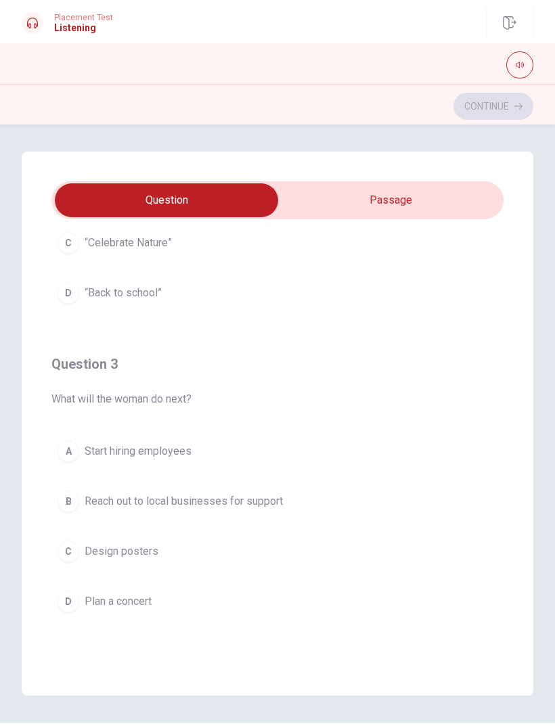
click at [234, 495] on span "Reach out to local businesses for support" at bounding box center [184, 501] width 198 height 16
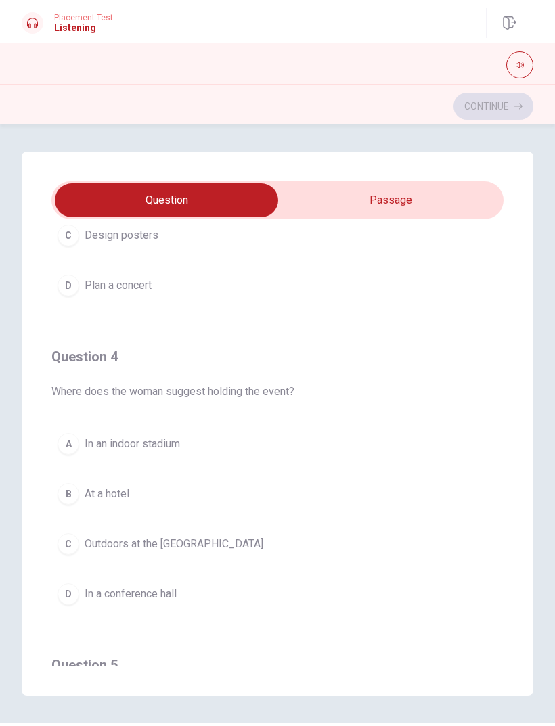
scroll to position [821, 0]
click at [213, 547] on button "C Outdoors at the [GEOGRAPHIC_DATA]" at bounding box center [277, 543] width 452 height 34
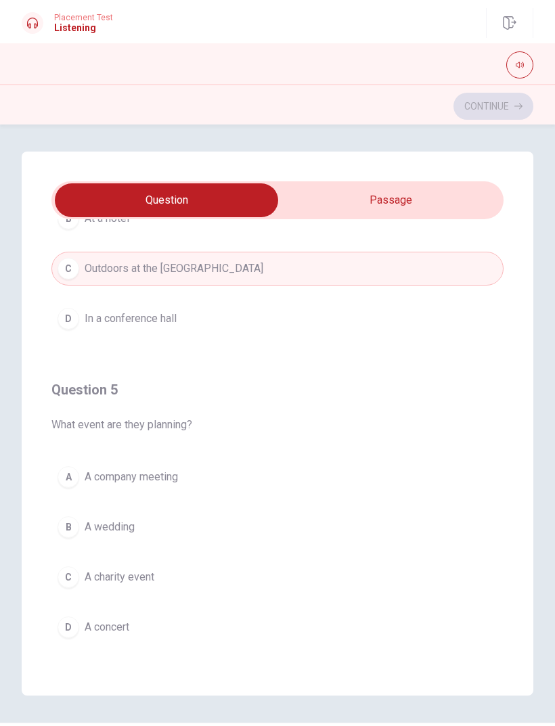
scroll to position [1096, 0]
click at [73, 577] on div "C" at bounding box center [69, 577] width 22 height 22
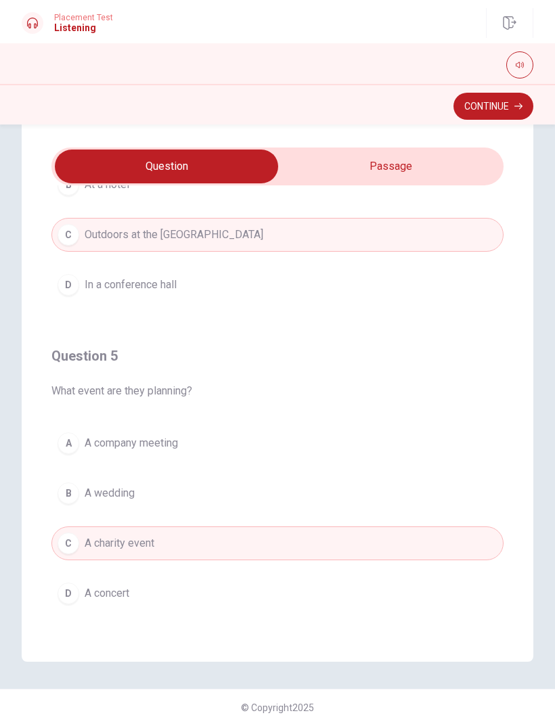
scroll to position [34, 0]
click at [500, 103] on button "Continue" at bounding box center [493, 106] width 80 height 27
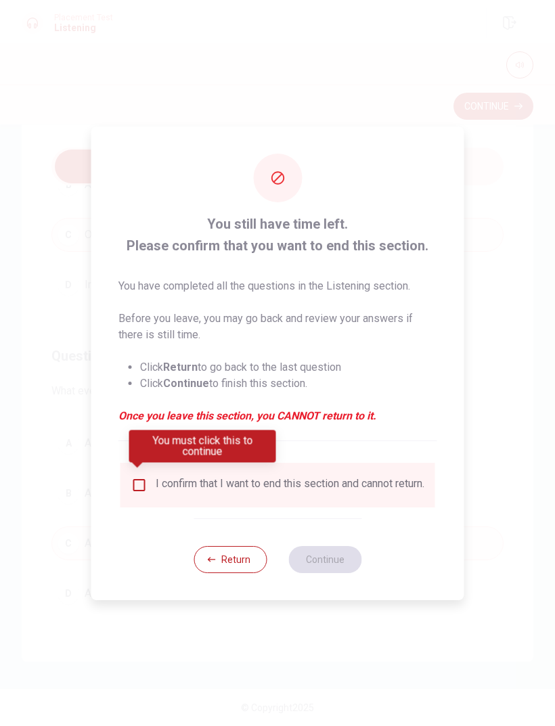
click at [143, 470] on div "You must click this to continue" at bounding box center [202, 451] width 147 height 42
click at [132, 477] on input "You must click this to continue" at bounding box center [139, 485] width 16 height 16
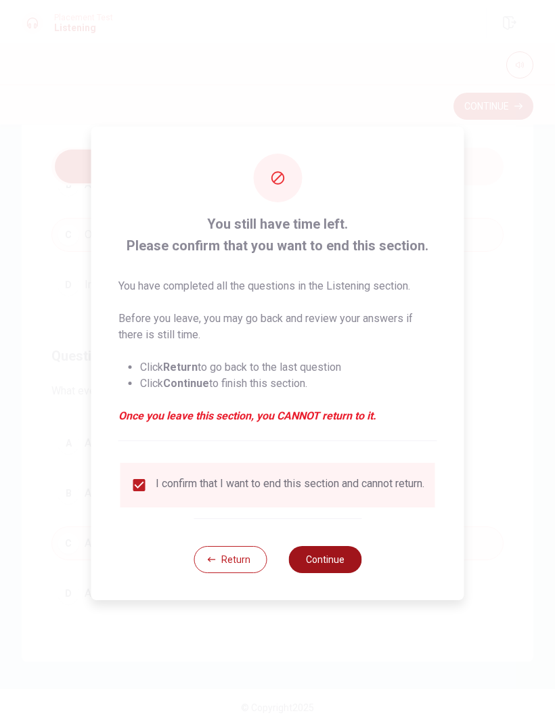
click at [331, 568] on button "Continue" at bounding box center [324, 559] width 73 height 27
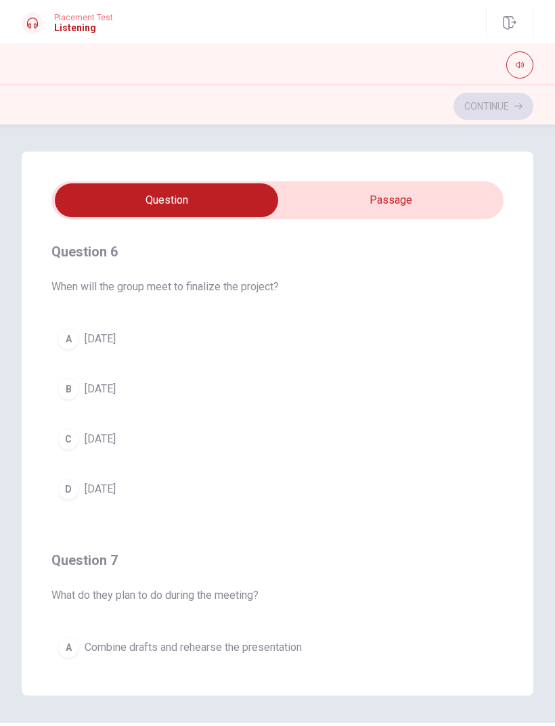
scroll to position [0, 0]
click at [111, 346] on span "[DATE]" at bounding box center [100, 339] width 31 height 16
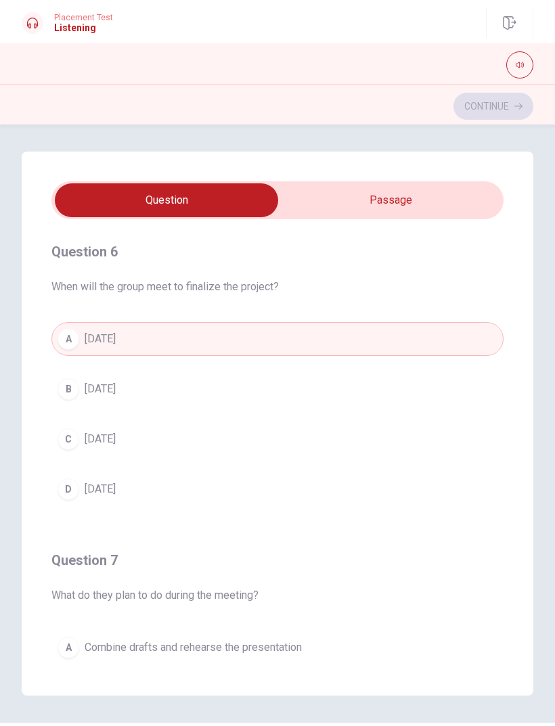
click at [216, 387] on button "B [DATE]" at bounding box center [277, 389] width 452 height 34
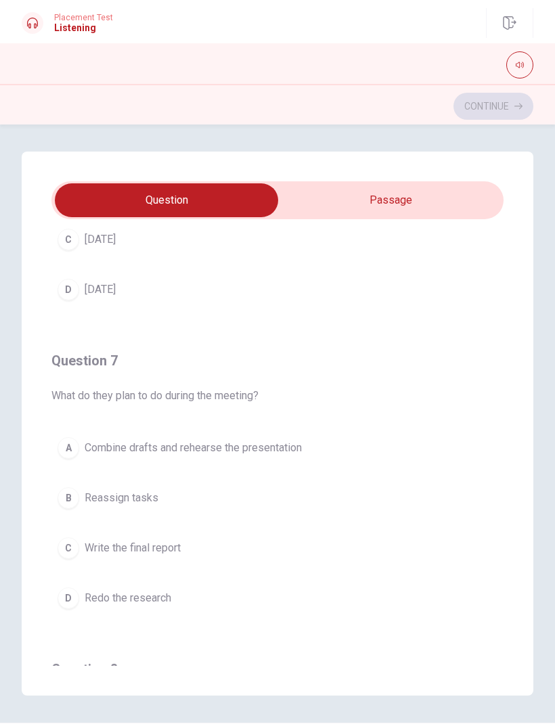
scroll to position [202, 0]
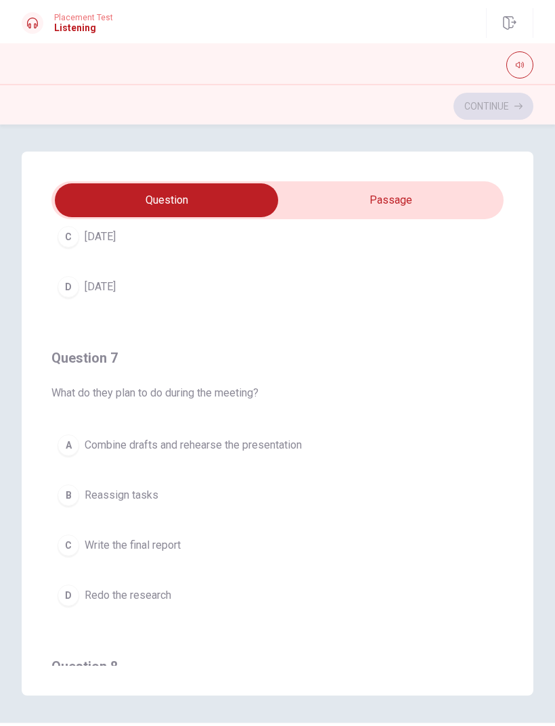
click at [295, 437] on span "Combine drafts and rehearse the presentation" at bounding box center [193, 445] width 217 height 16
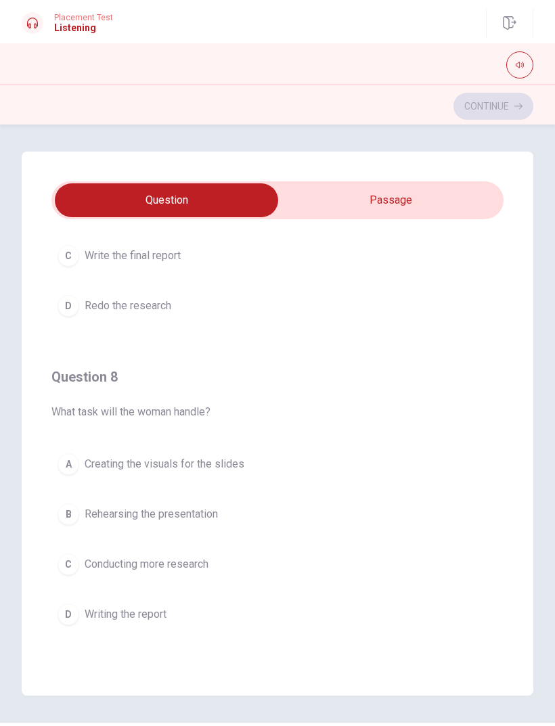
scroll to position [495, 0]
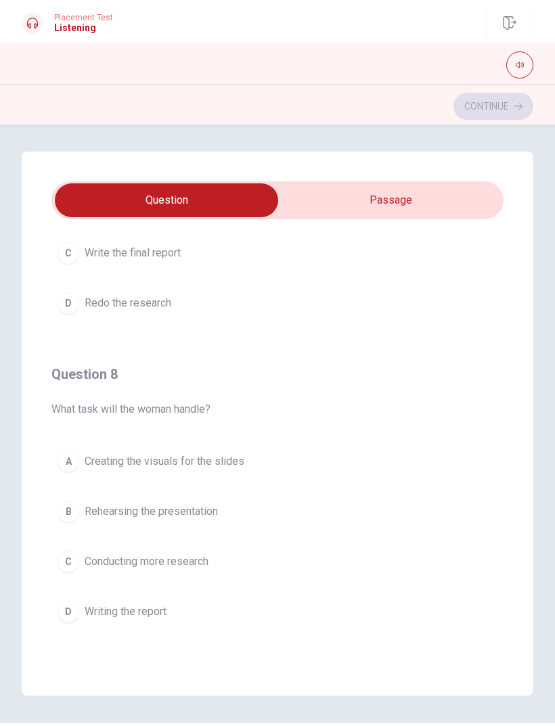
click at [246, 462] on button "A Creating the visuals for the slides" at bounding box center [277, 462] width 452 height 34
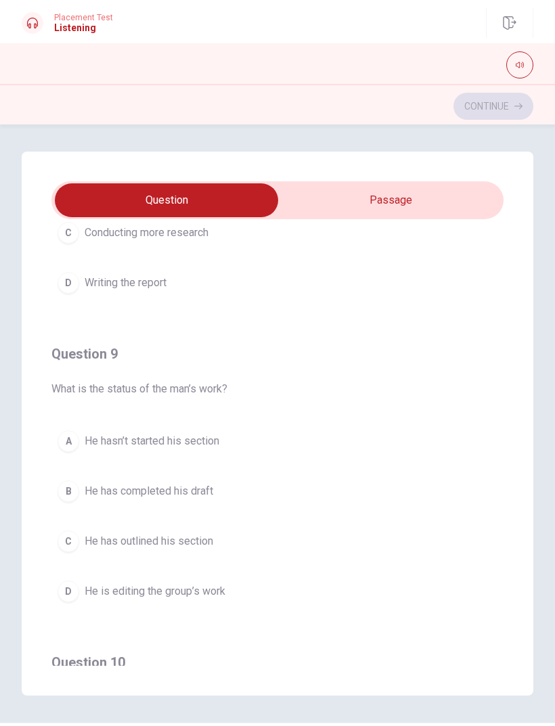
scroll to position [825, 0]
click at [219, 435] on span "He hasn’t started his section" at bounding box center [152, 439] width 135 height 16
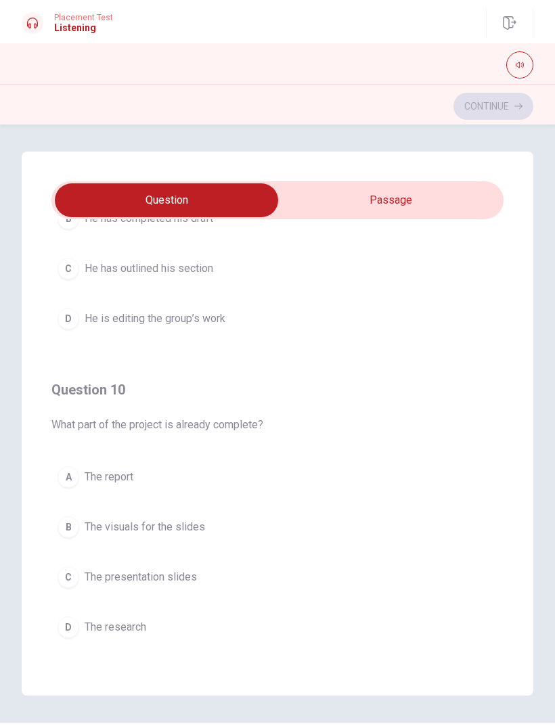
scroll to position [1096, 0]
click at [141, 629] on span "The research" at bounding box center [116, 627] width 62 height 16
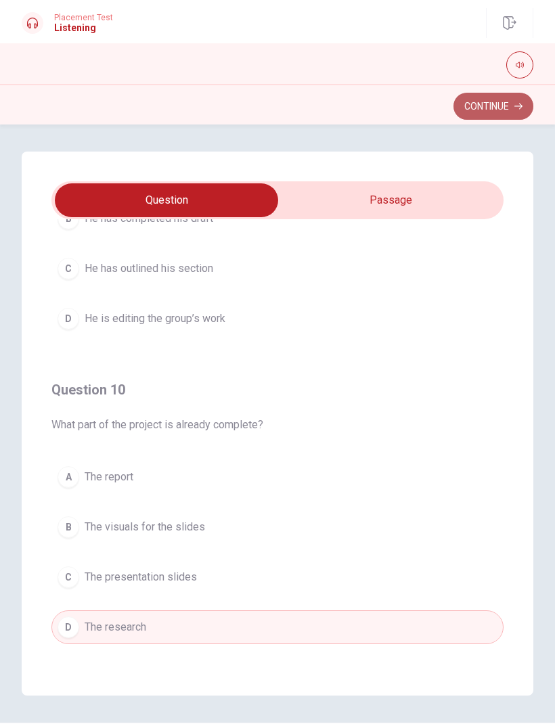
click at [494, 112] on button "Continue" at bounding box center [493, 106] width 80 height 27
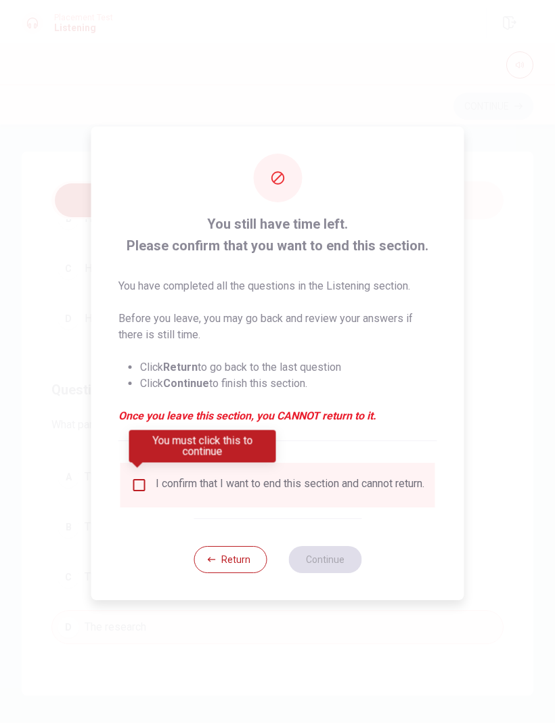
click at [193, 489] on div "I confirm that I want to end this section and cannot return." at bounding box center [290, 485] width 269 height 16
click at [135, 486] on input "You must click this to continue" at bounding box center [139, 485] width 16 height 16
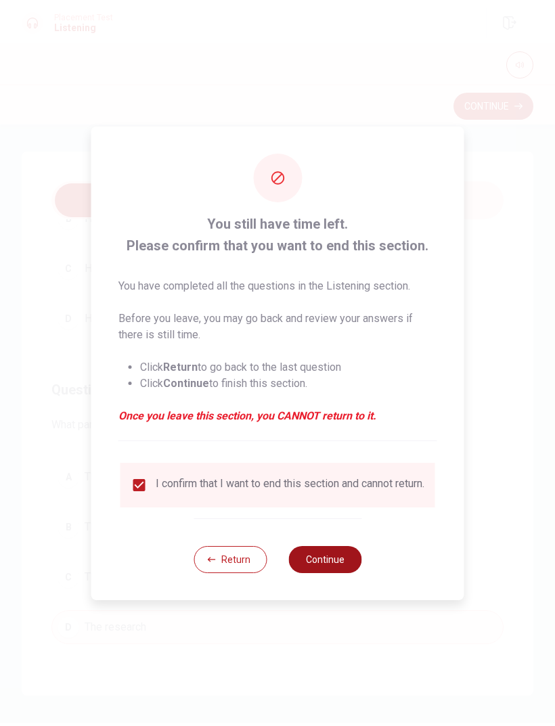
click at [339, 566] on button "Continue" at bounding box center [324, 559] width 73 height 27
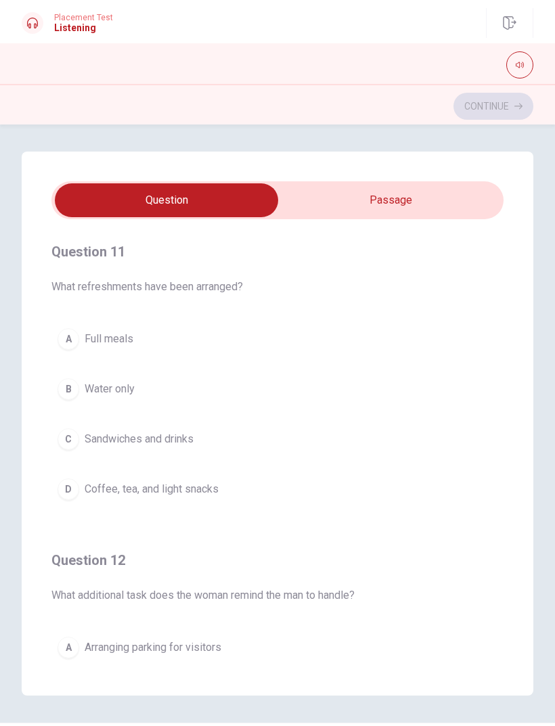
scroll to position [0, 0]
click at [200, 491] on span "Coffee, tea, and light snacks" at bounding box center [152, 489] width 134 height 16
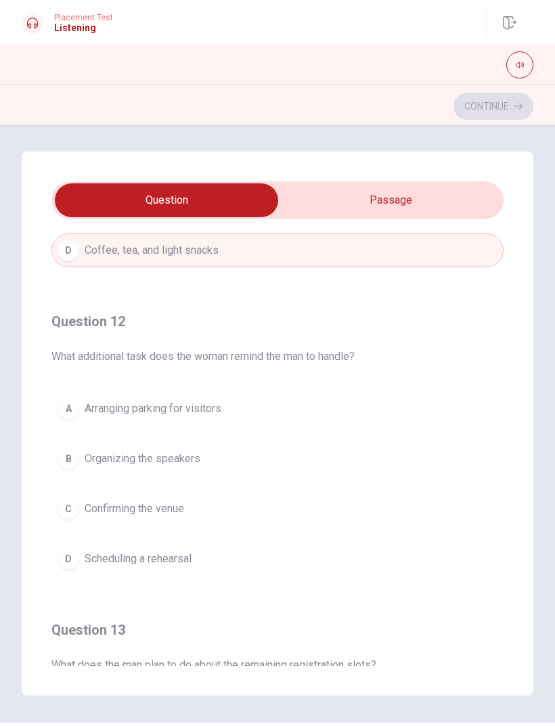
scroll to position [246, 0]
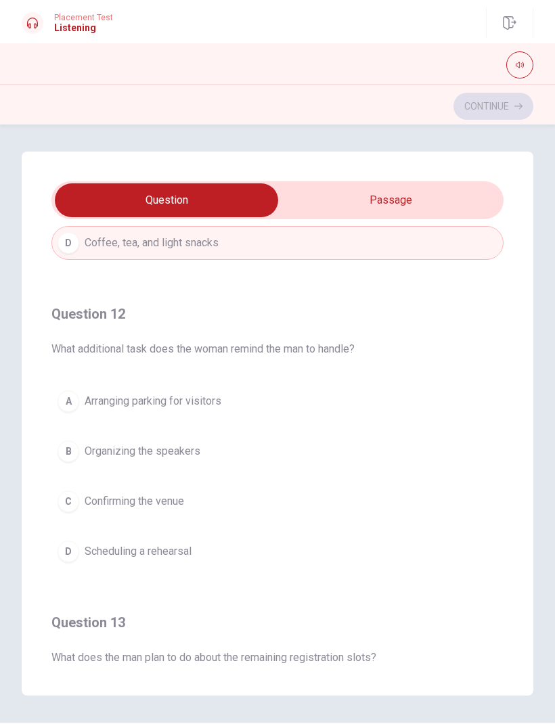
click at [210, 407] on span "Arranging parking for visitors" at bounding box center [153, 401] width 137 height 16
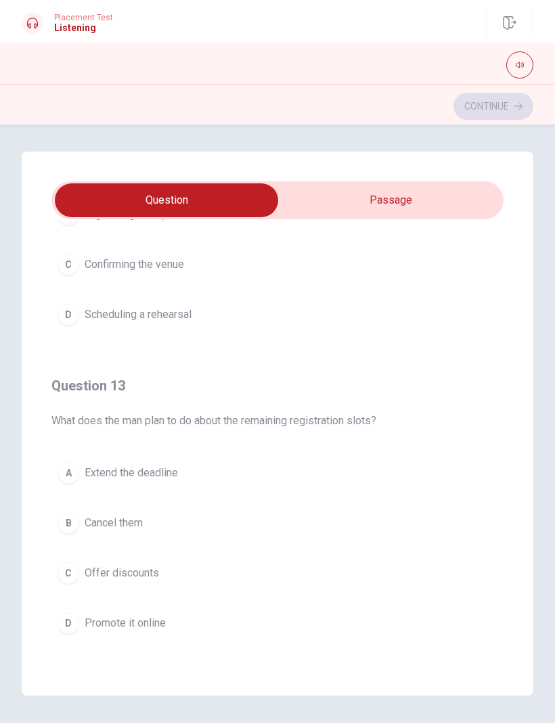
scroll to position [504, 0]
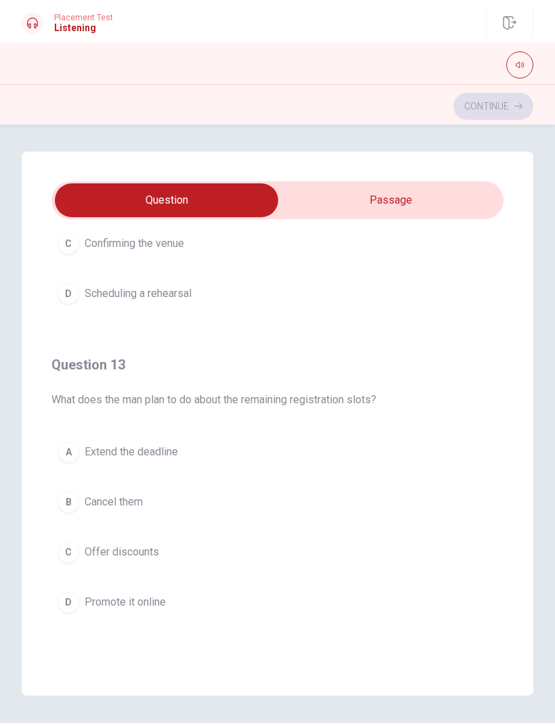
click at [172, 453] on span "Extend the deadline" at bounding box center [131, 452] width 93 height 16
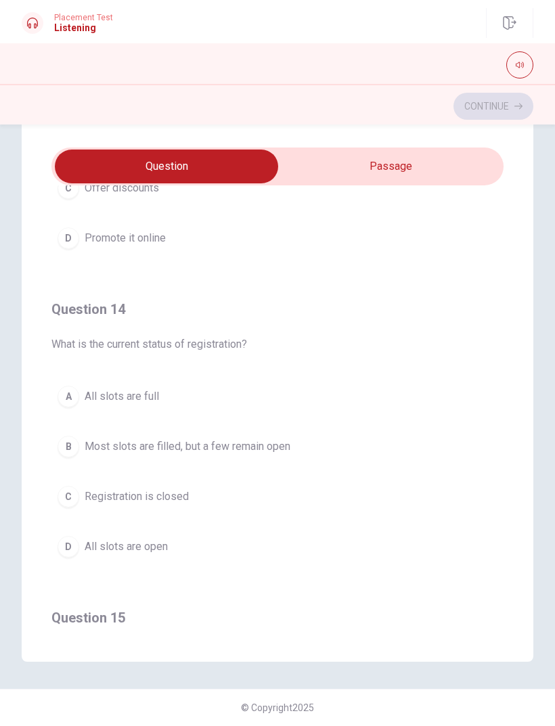
scroll to position [835, 0]
click at [269, 449] on span "Most slots are filled, but a few remain open" at bounding box center [188, 446] width 206 height 16
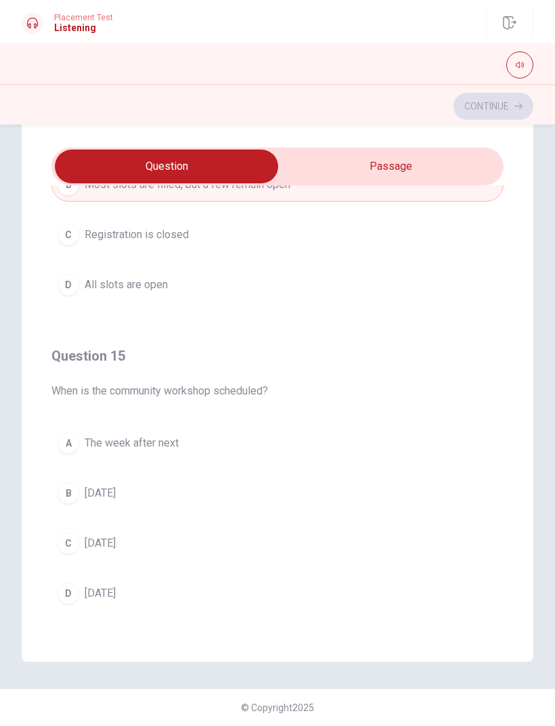
scroll to position [1096, 0]
click at [184, 486] on button "B [DATE]" at bounding box center [277, 493] width 452 height 34
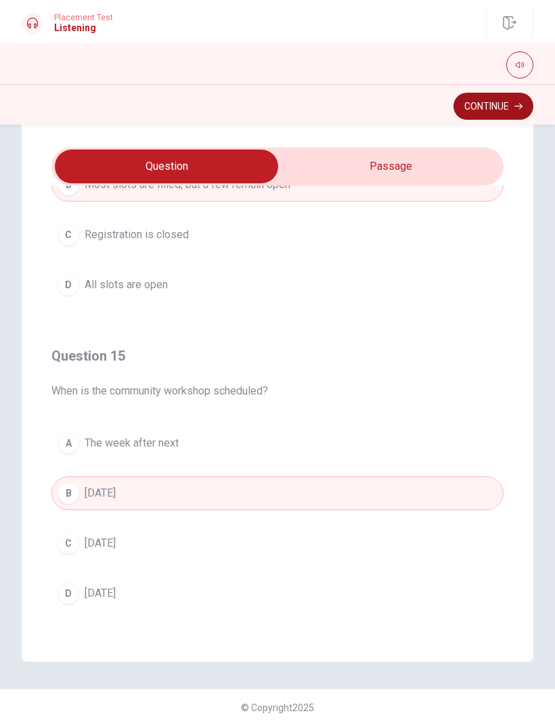
click at [509, 105] on button "Continue" at bounding box center [493, 106] width 80 height 27
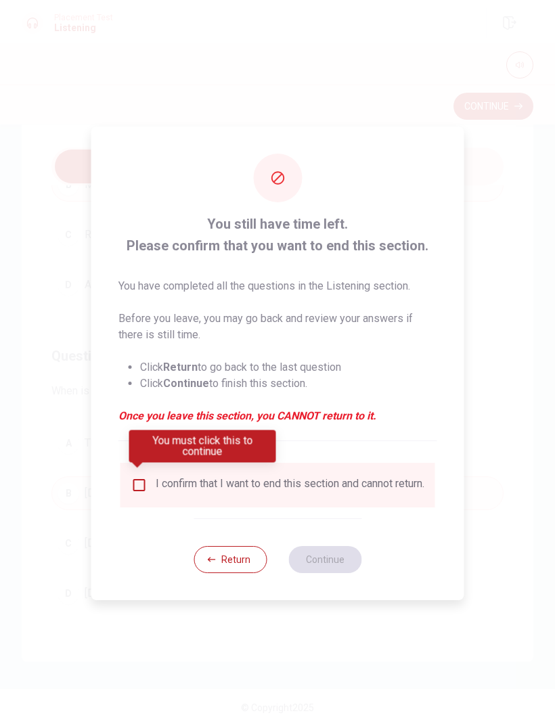
click at [133, 481] on input "You must click this to continue" at bounding box center [139, 485] width 16 height 16
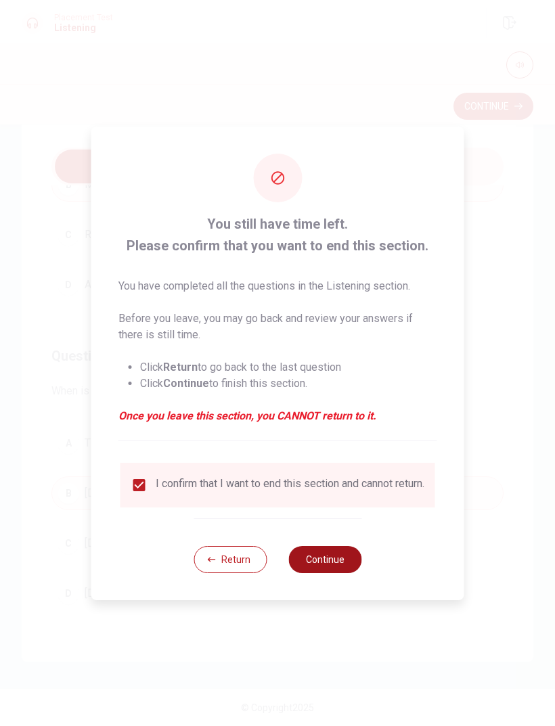
click at [327, 563] on button "Continue" at bounding box center [324, 559] width 73 height 27
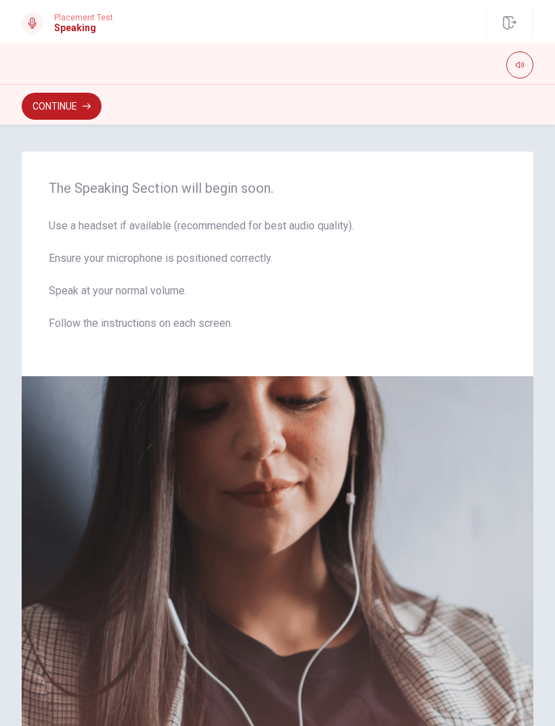
scroll to position [0, 0]
click at [76, 115] on button "Continue" at bounding box center [62, 106] width 80 height 27
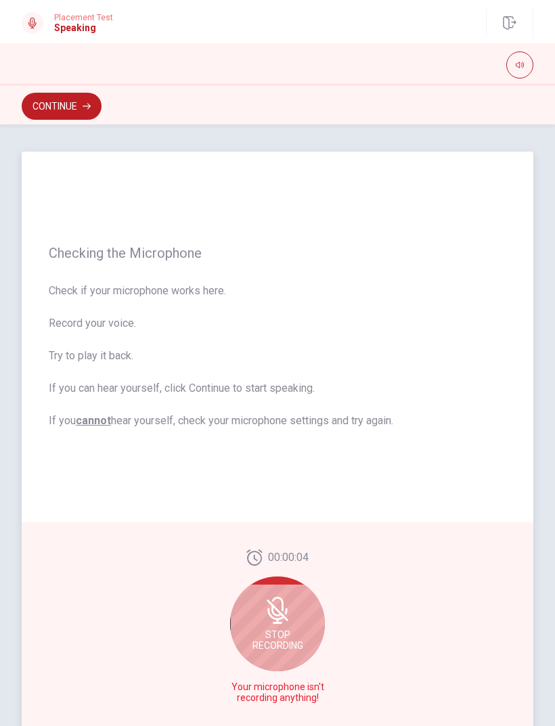
click at [279, 611] on icon at bounding box center [278, 610] width 22 height 22
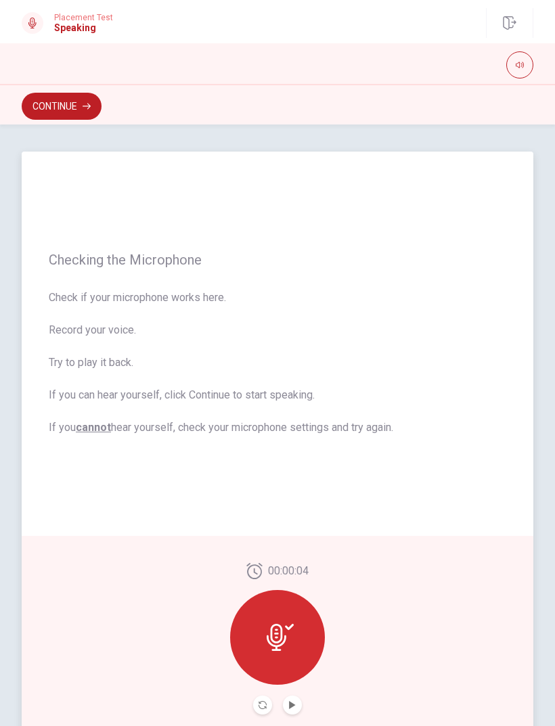
click at [294, 700] on button "Play Audio" at bounding box center [292, 705] width 19 height 19
click at [277, 641] on icon at bounding box center [277, 637] width 20 height 27
click at [290, 641] on icon at bounding box center [280, 637] width 27 height 27
click at [290, 620] on div at bounding box center [277, 637] width 95 height 95
click at [285, 639] on icon at bounding box center [277, 637] width 20 height 27
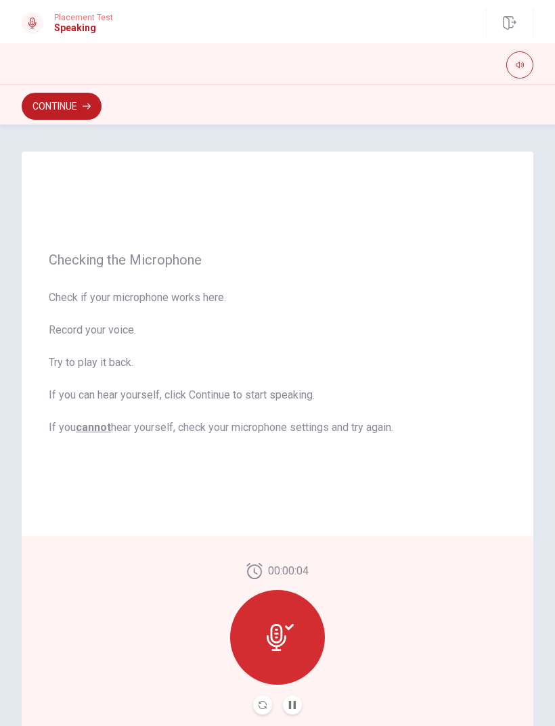
click at [292, 627] on icon at bounding box center [289, 627] width 9 height 6
click at [277, 624] on icon at bounding box center [277, 637] width 20 height 27
click at [267, 704] on button "Record Again" at bounding box center [262, 705] width 19 height 19
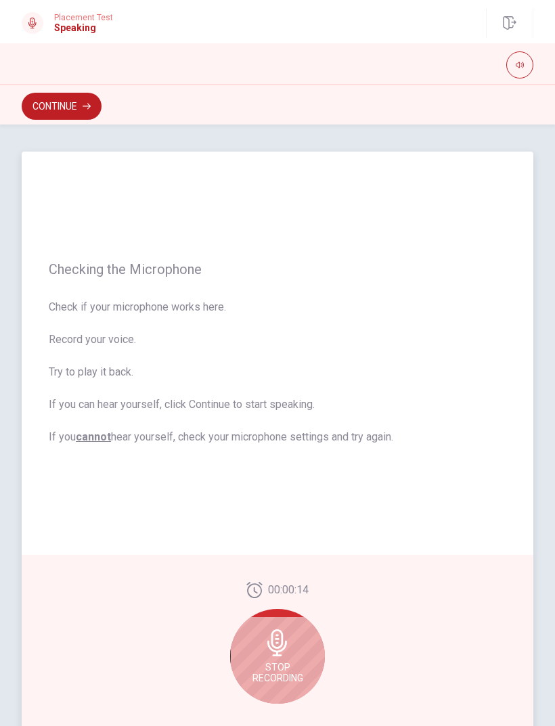
click at [281, 652] on icon at bounding box center [277, 642] width 20 height 27
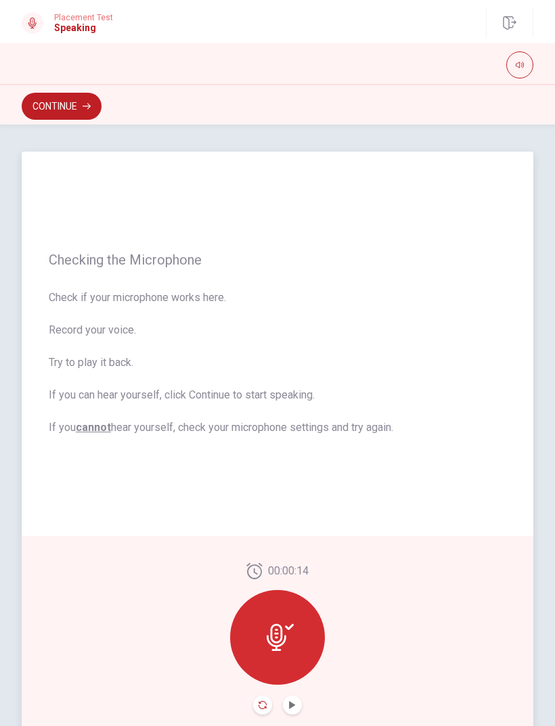
click at [265, 703] on icon "Record Again" at bounding box center [262, 705] width 8 height 8
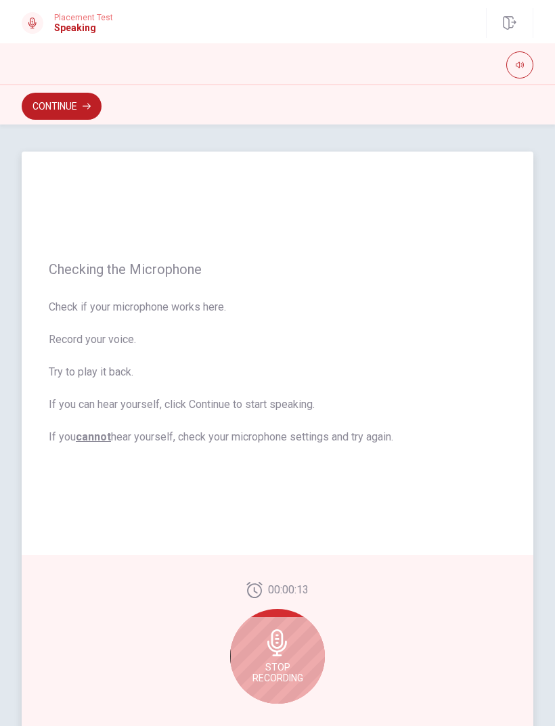
click at [275, 648] on icon at bounding box center [277, 642] width 20 height 27
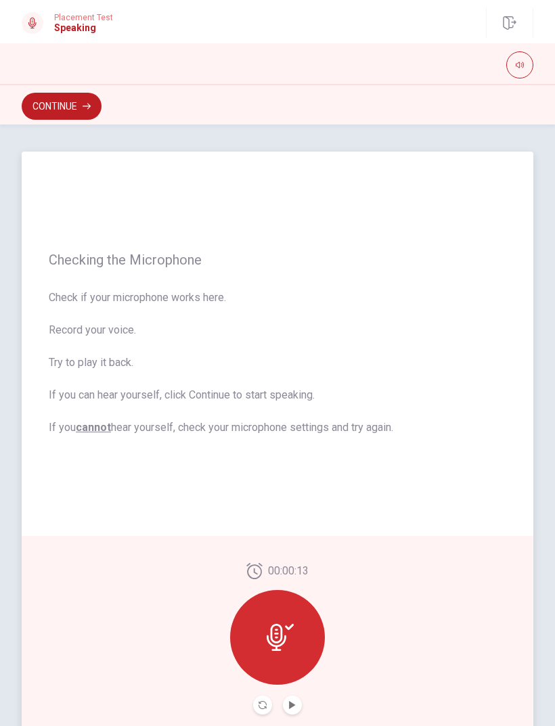
click at [294, 710] on button "Play Audio" at bounding box center [292, 705] width 19 height 19
click at [72, 116] on button "Continue" at bounding box center [62, 106] width 80 height 27
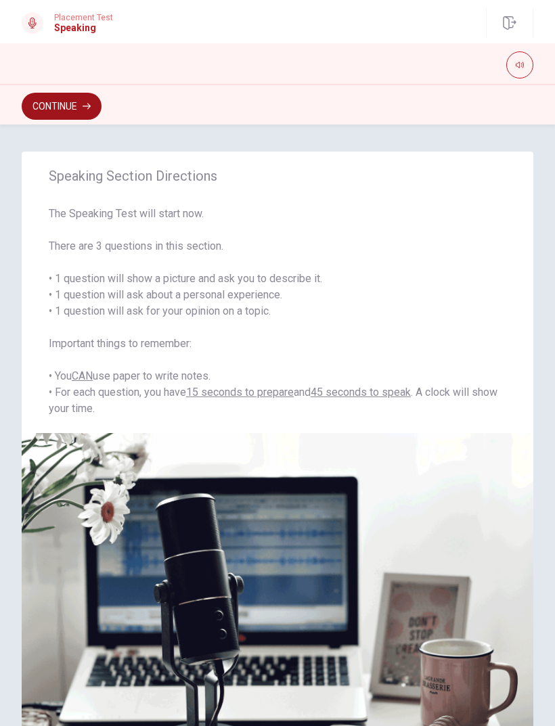
click at [77, 104] on button "Continue" at bounding box center [62, 106] width 80 height 27
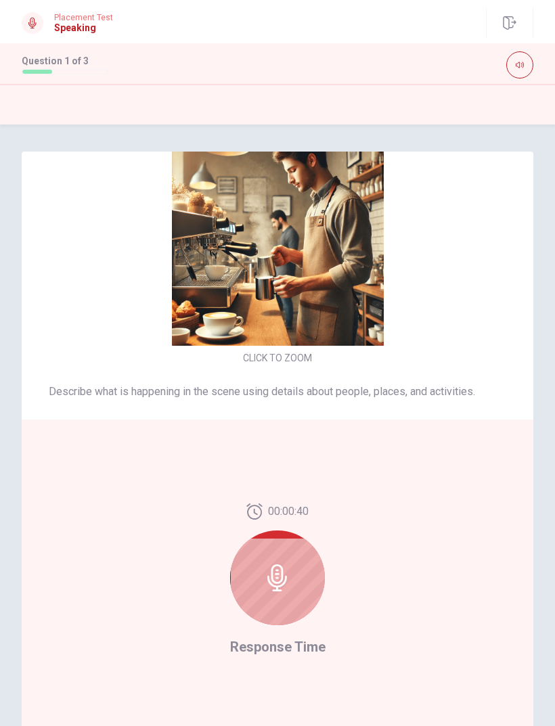
click at [279, 576] on icon at bounding box center [277, 577] width 27 height 27
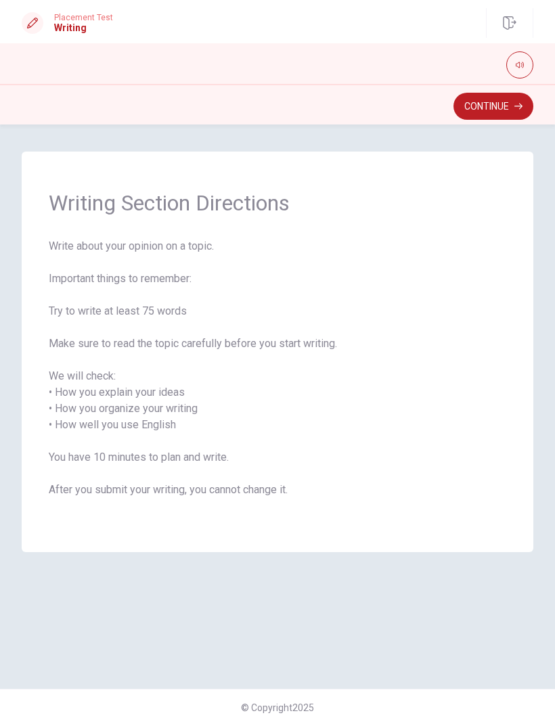
click at [512, 106] on button "Continue" at bounding box center [493, 106] width 80 height 27
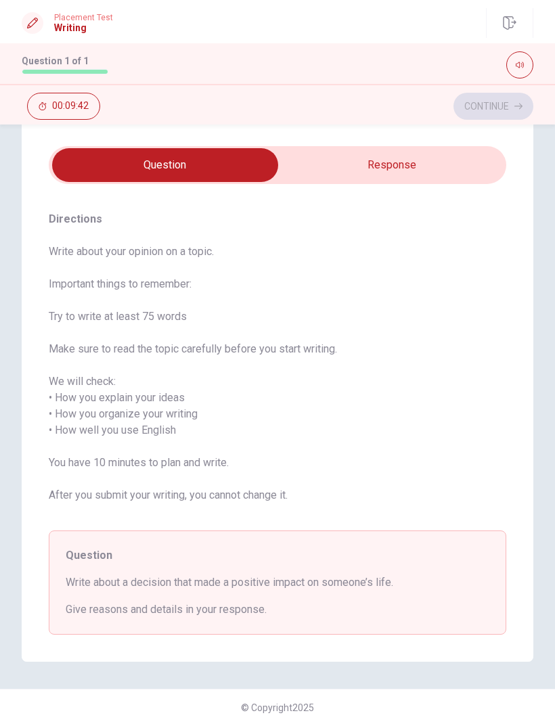
scroll to position [32, 0]
click at [422, 168] on input "checkbox" at bounding box center [165, 165] width 686 height 34
checkbox input "true"
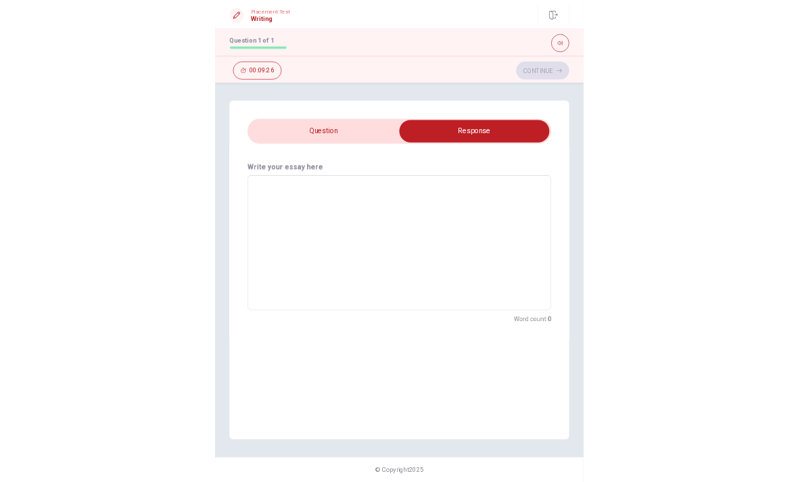
scroll to position [0, 0]
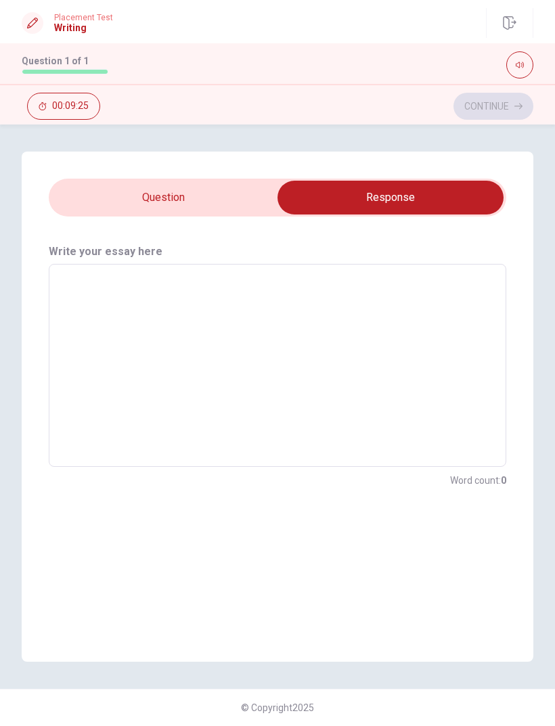
click at [378, 293] on textarea at bounding box center [277, 365] width 438 height 181
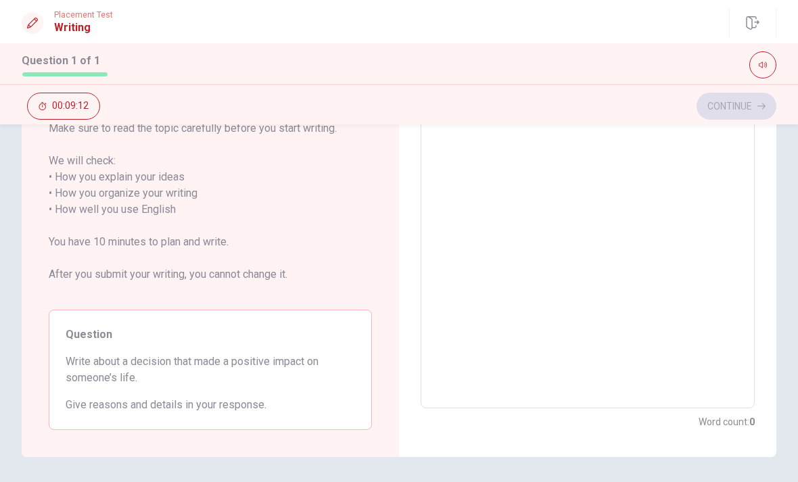
scroll to position [192, 0]
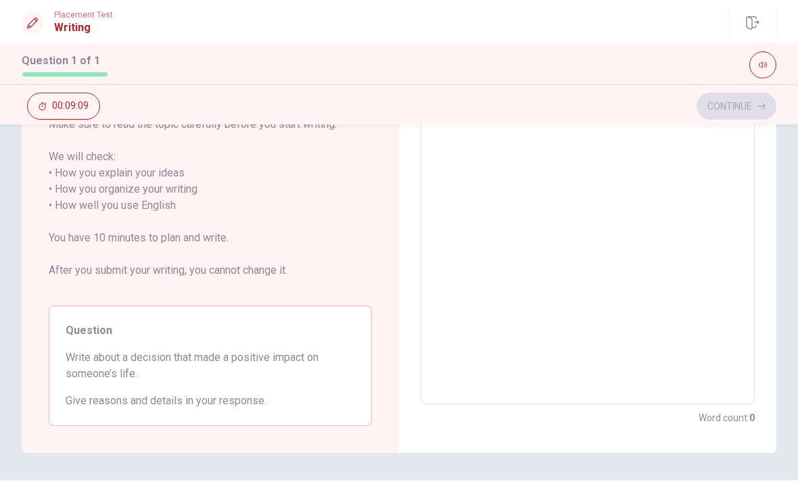
click at [554, 213] on textarea at bounding box center [587, 206] width 315 height 376
type textarea "I"
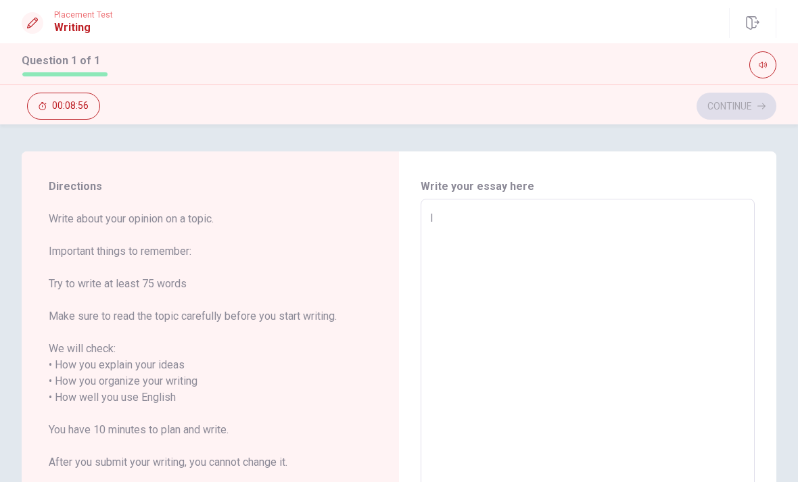
type textarea "x"
type textarea "I"
type textarea "x"
type textarea "I t"
type textarea "x"
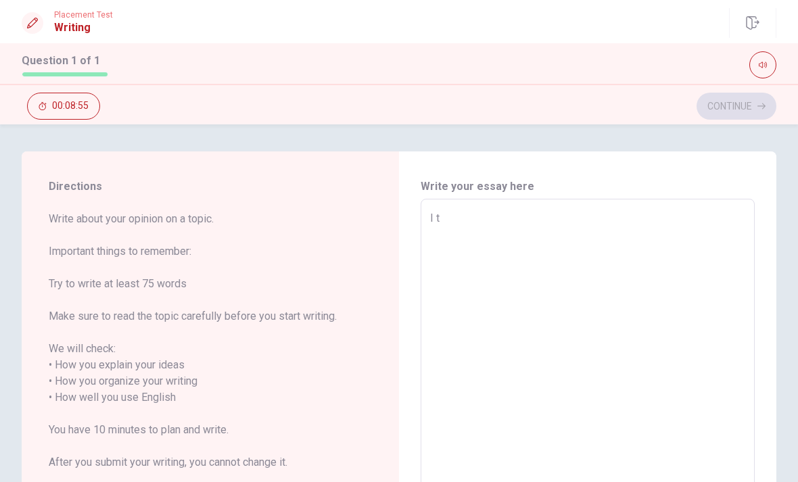
type textarea "I th"
type textarea "x"
type textarea "I thi"
type textarea "x"
type textarea "I thin"
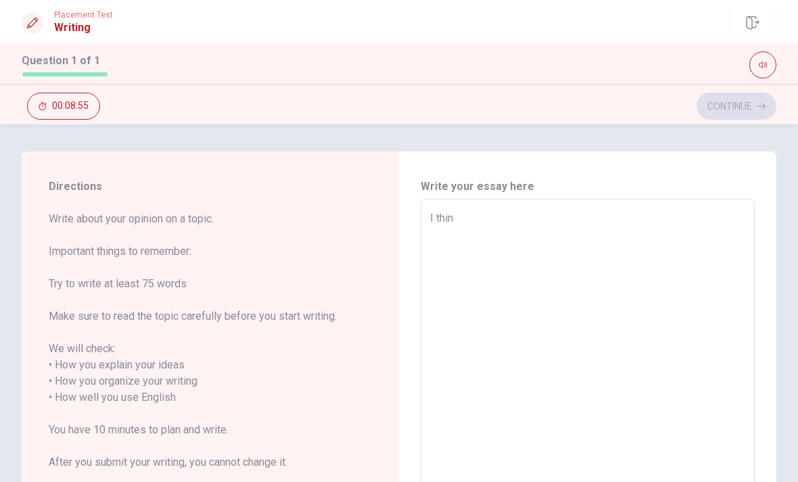
type textarea "x"
type textarea "I think"
type textarea "x"
type textarea "I think"
type textarea "x"
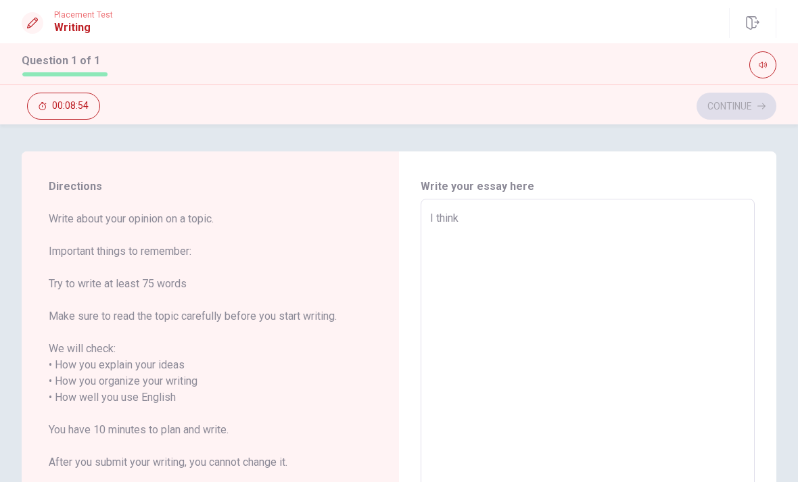
type textarea "I think a"
type textarea "x"
type textarea "I think a"
type textarea "x"
type textarea "I think a l"
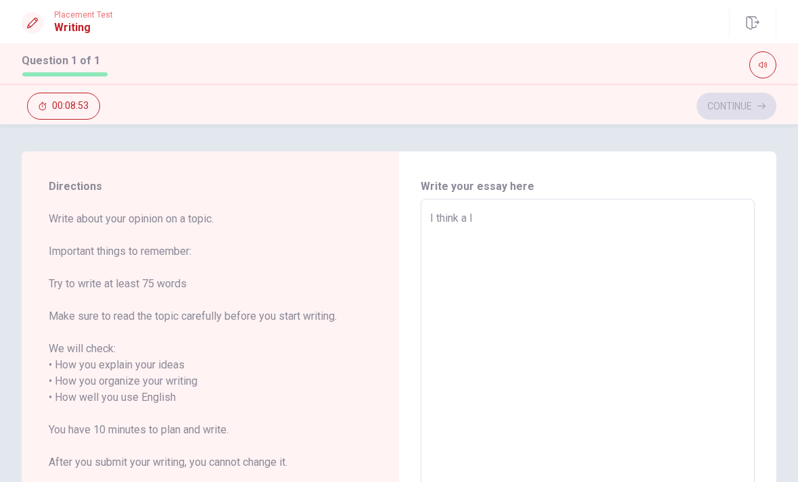
type textarea "x"
type textarea "I think a lo"
type textarea "x"
type textarea "I think a lot"
type textarea "x"
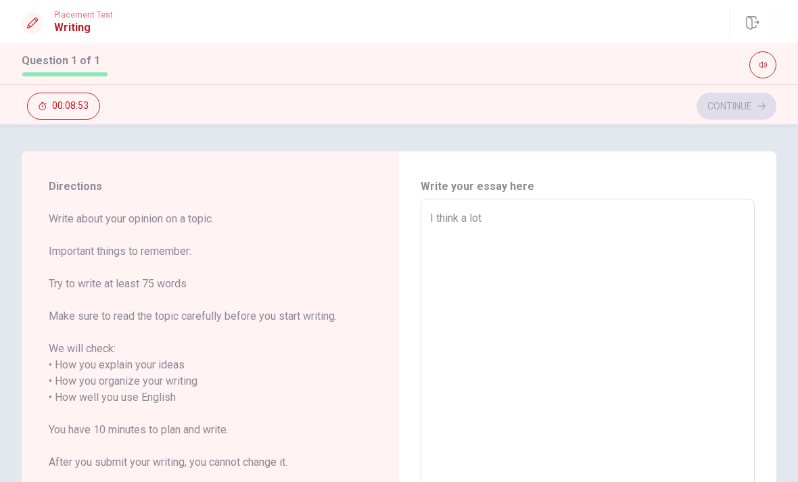
type textarea "I think a lot"
type textarea "x"
type textarea "I think a lot o"
type textarea "x"
type textarea "I think a lot og"
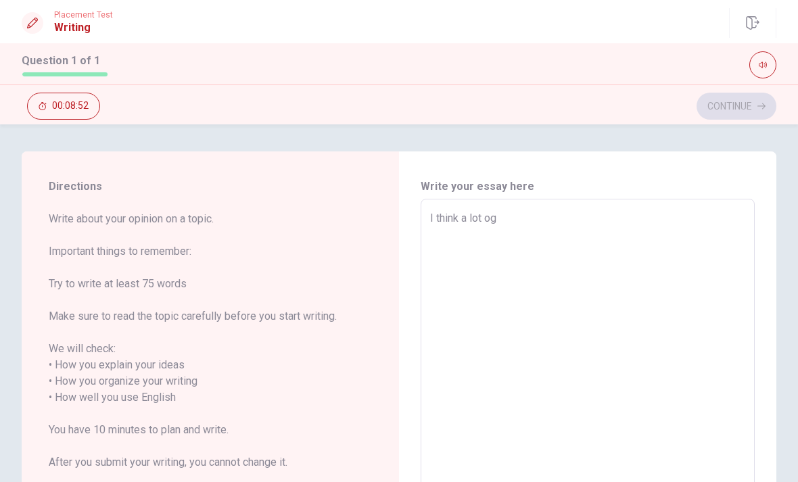
type textarea "x"
type textarea "I think a lot o"
type textarea "x"
type textarea "I think a lot of"
type textarea "x"
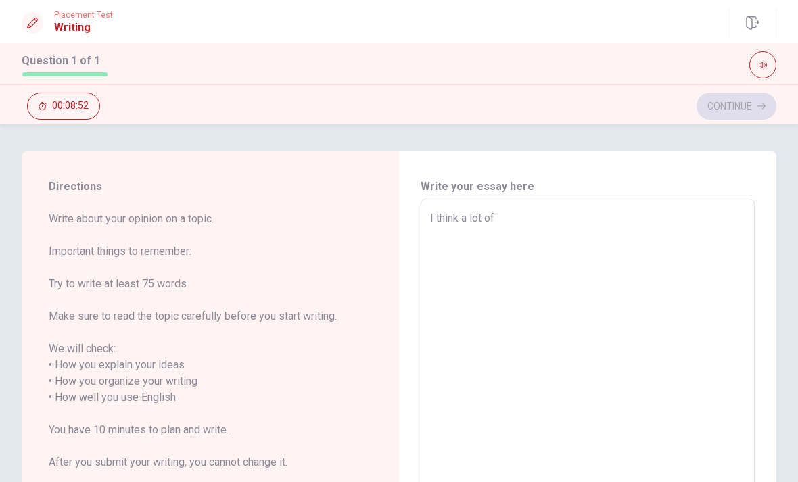
type textarea "I think a lot of"
type textarea "x"
type textarea "I think a lot of d"
type textarea "x"
type textarea "I think a lot of de"
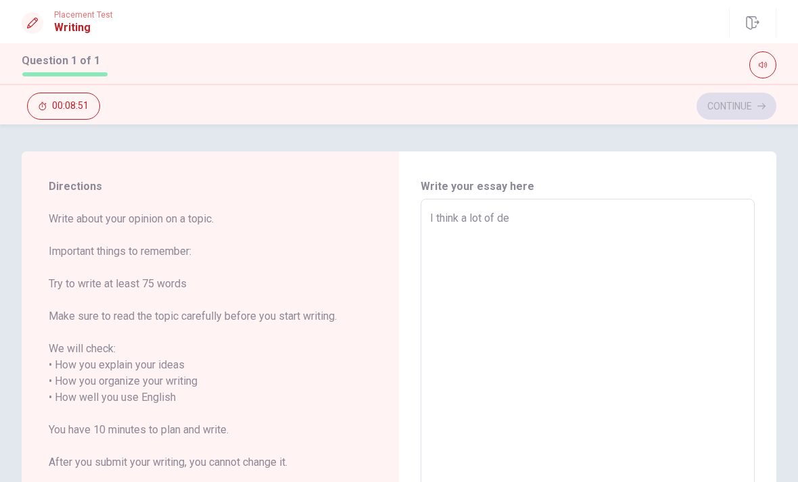
type textarea "x"
type textarea "I think a lot of dec"
type textarea "x"
type textarea "I think a lot of deci"
type textarea "x"
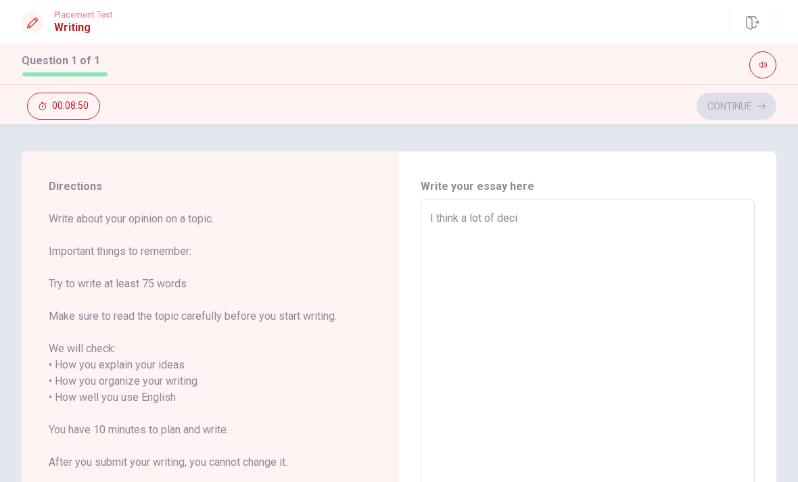
type textarea "I think a lot of decis"
type textarea "x"
type textarea "I think a lot of decisi"
type textarea "x"
type textarea "I think a lot of decisio"
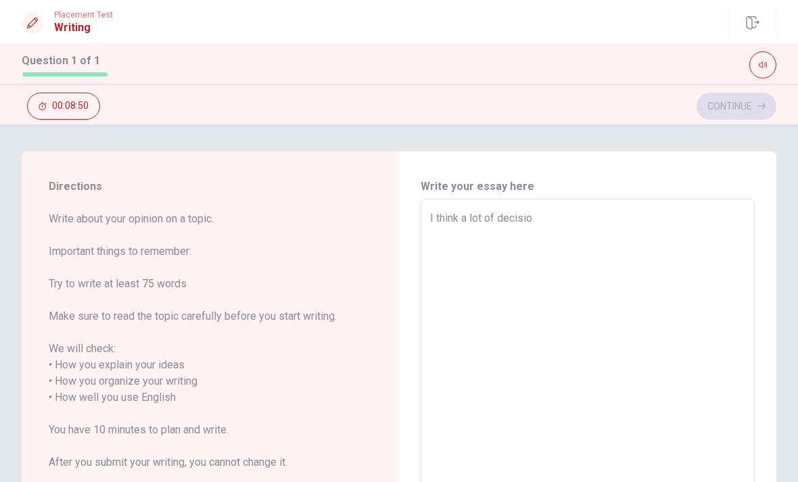
type textarea "x"
type textarea "I think a lot of decision"
type textarea "x"
type textarea "I think a lot of decisions"
type textarea "x"
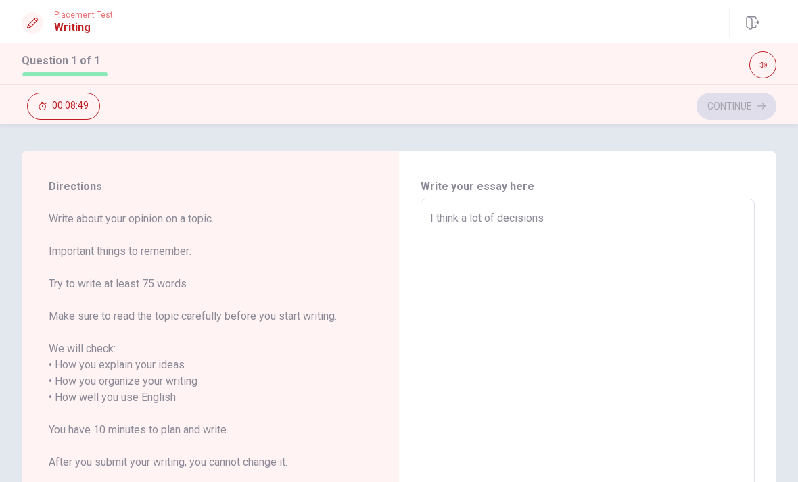
type textarea "I think a lot of decisions"
type textarea "x"
type textarea "I think a lot of decisions c"
type textarea "x"
type textarea "I think a lot of decisions ca"
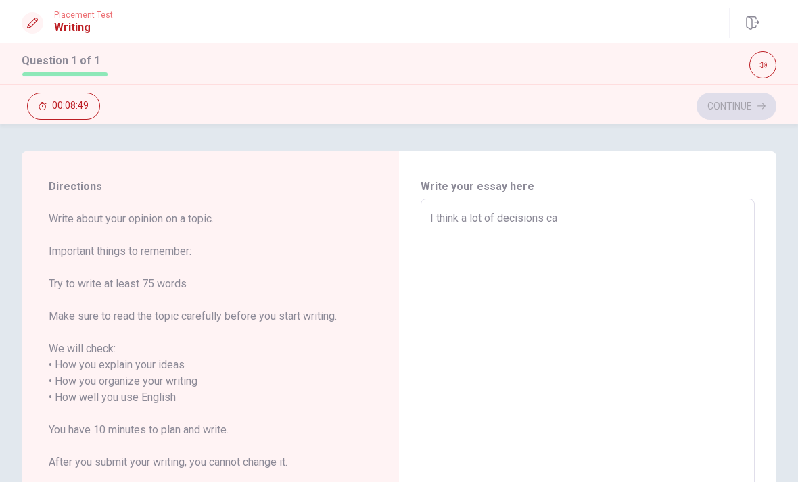
type textarea "x"
type textarea "I think a lot of decisions can"
type textarea "x"
type textarea "I think a lot of decisions can"
type textarea "x"
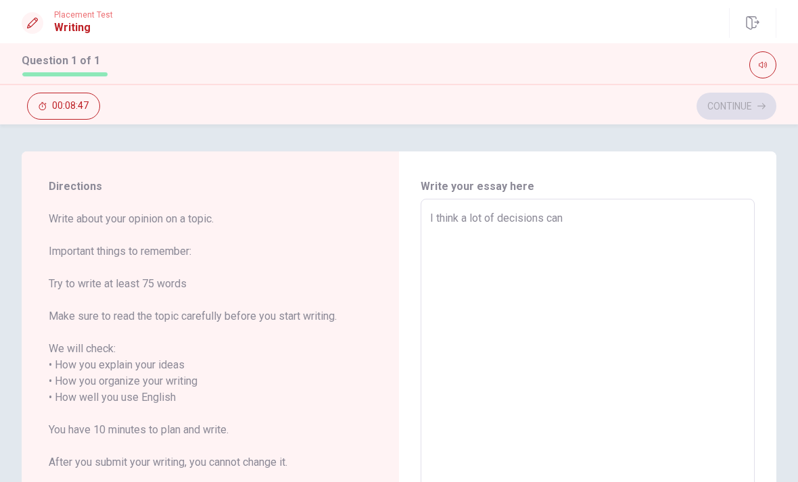
type textarea "I think a lot of decisions can b"
type textarea "x"
type textarea "I think a lot of decisions can be"
type textarea "x"
type textarea "I think a lot of decisions can be"
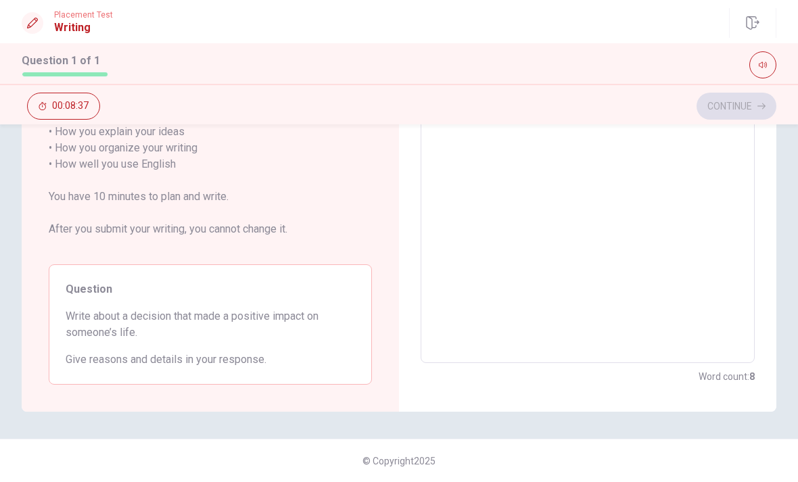
scroll to position [233, 0]
type textarea "x"
type textarea "I think a lot of decisions can be"
type textarea "x"
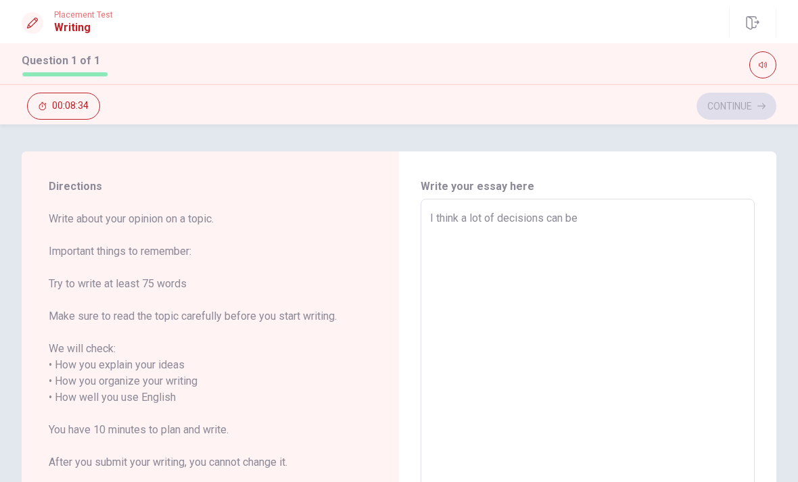
type textarea "I think a lot of decisions can b"
type textarea "x"
type textarea "I think a lot of decisions can"
type textarea "x"
type textarea "I think a lot of decisions can m"
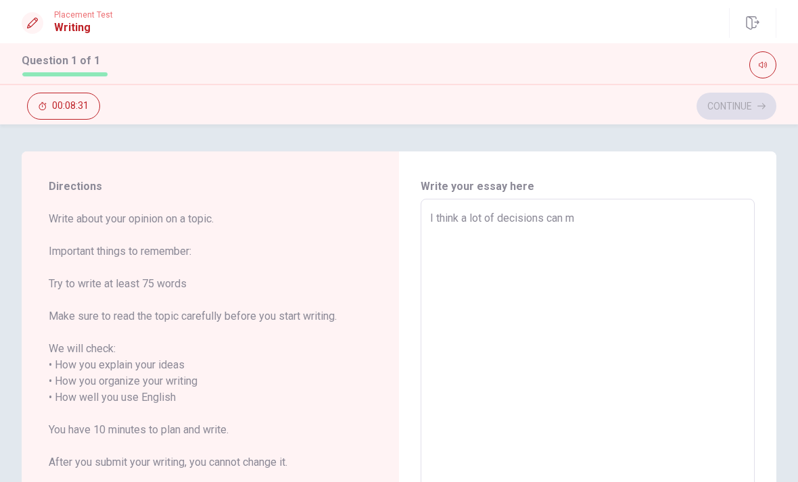
type textarea "x"
type textarea "I think a lot of decisions can ma"
type textarea "x"
type textarea "I think a lot of decisions can mad"
type textarea "x"
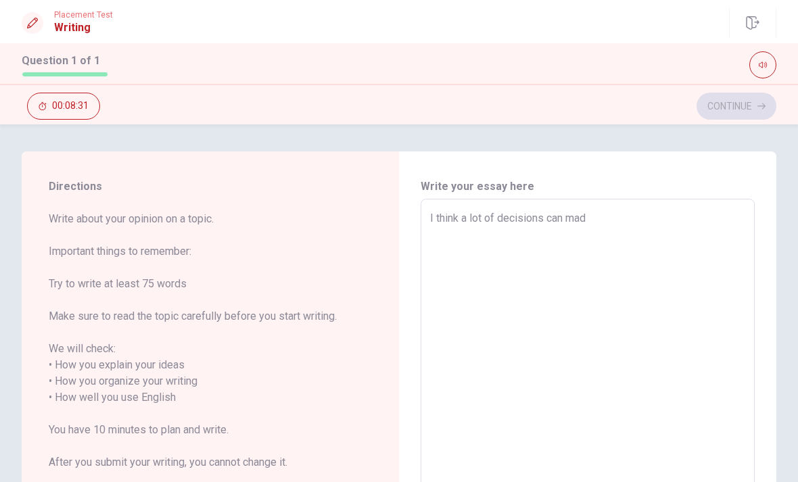
type textarea "I think a lot of decisions can made"
type textarea "x"
type textarea "I think a lot of decisions can made"
type textarea "x"
type textarea "I think a lot of decisions can made a"
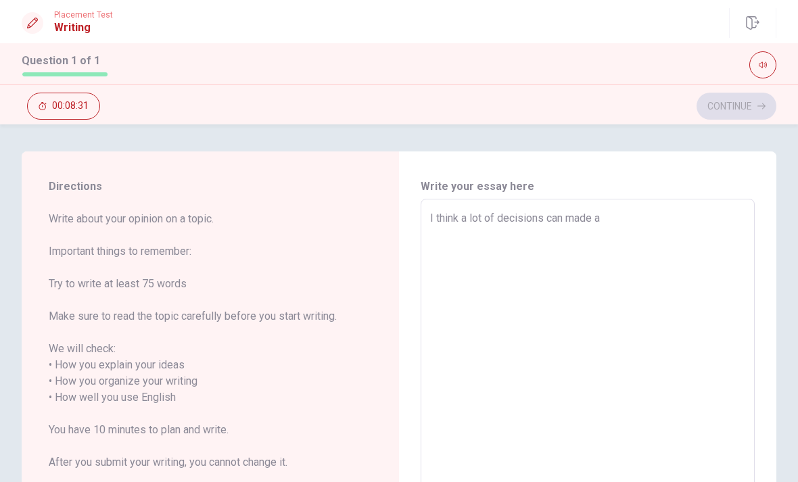
type textarea "x"
type textarea "I think a lot of decisions can made a"
type textarea "x"
type textarea "I think a lot of decisions can made a p"
type textarea "x"
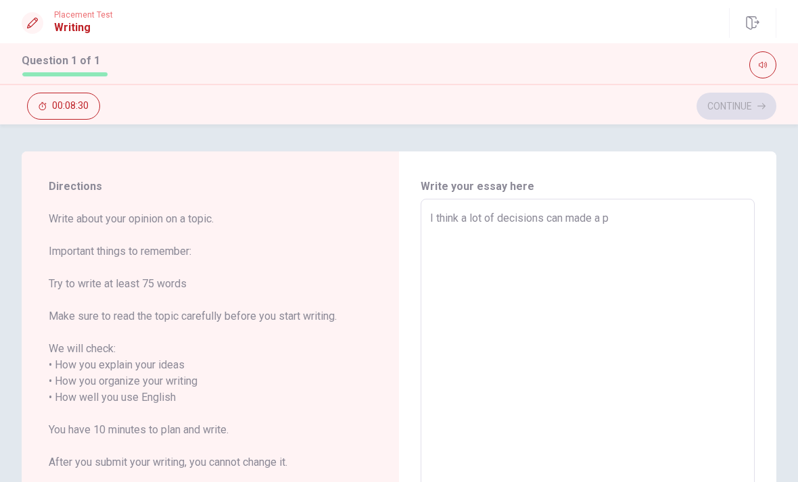
type textarea "I think a lot of decisions can made a po"
type textarea "x"
type textarea "I think a lot of decisions can made a pos"
type textarea "x"
type textarea "I think a lot of decisions can made a posi"
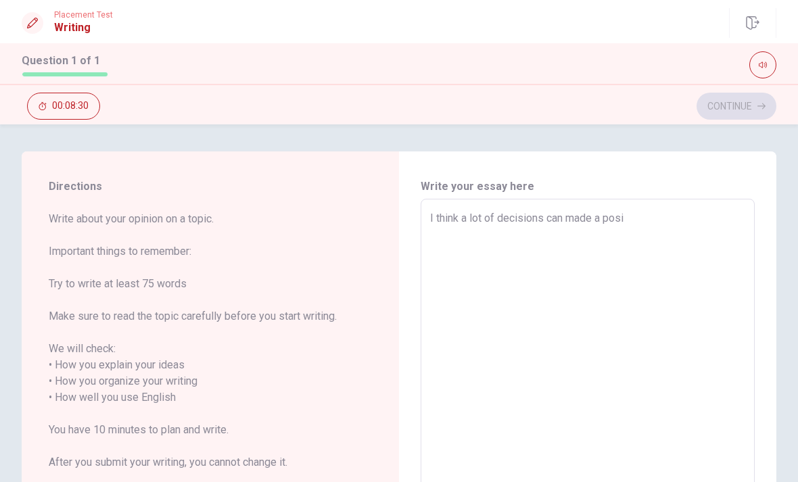
type textarea "x"
type textarea "I think a lot of decisions can made a posit"
type textarea "x"
type textarea "I think a lot of decisions can made a positi"
type textarea "x"
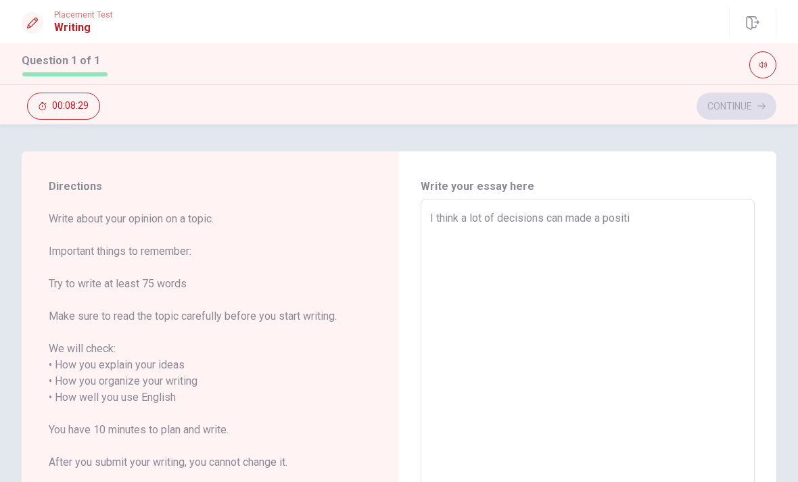
type textarea "I think a lot of decisions can made a positiv"
type textarea "x"
type textarea "I think a lot of decisions can made a positive"
type textarea "x"
type textarea "I think a lot of decisions can made a positive"
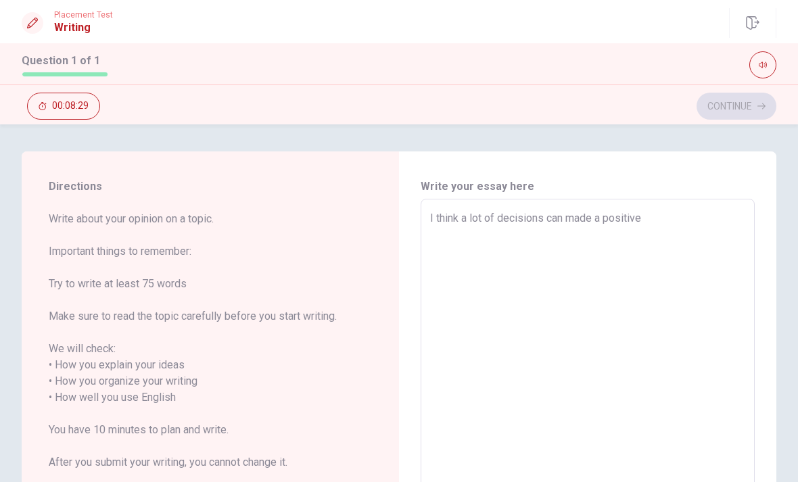
type textarea "x"
type textarea "I think a lot of decisions can made a positive i"
type textarea "x"
type textarea "I think a lot of decisions can made a positive im"
type textarea "x"
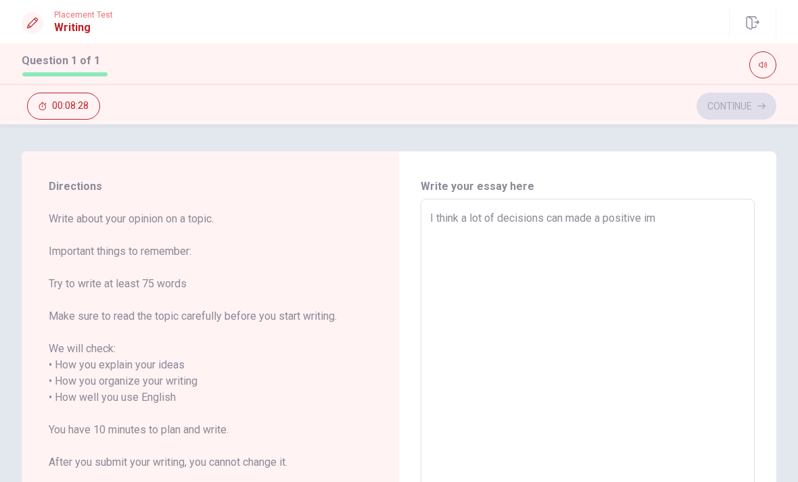
type textarea "I think a lot of decisions can made a positive imp"
type textarea "x"
type textarea "I think a lot of decisions can made a positive impa"
type textarea "x"
type textarea "I think a lot of decisions can made a positive impac"
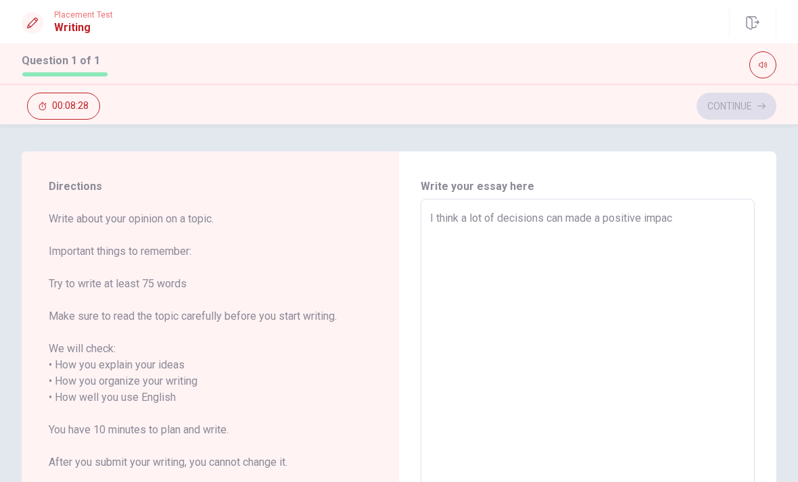
type textarea "x"
type textarea "I think a lot of decisions can made a positive impact"
type textarea "x"
type textarea "I think a lot of decisions can made a positive impact."
type textarea "x"
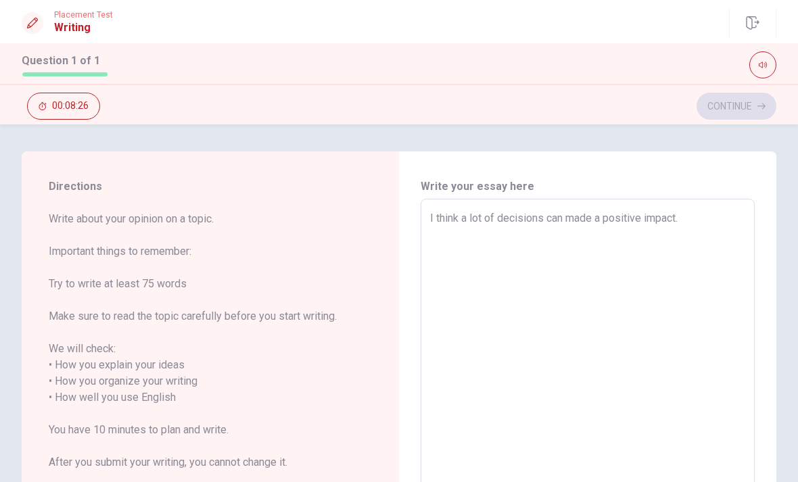
type textarea "I think a lot of decisions can made a positive impact."
type textarea "x"
type textarea "I think a lot of decisions can made a positive impact. O"
type textarea "x"
type textarea "I think a lot of decisions can made a positive impact. On"
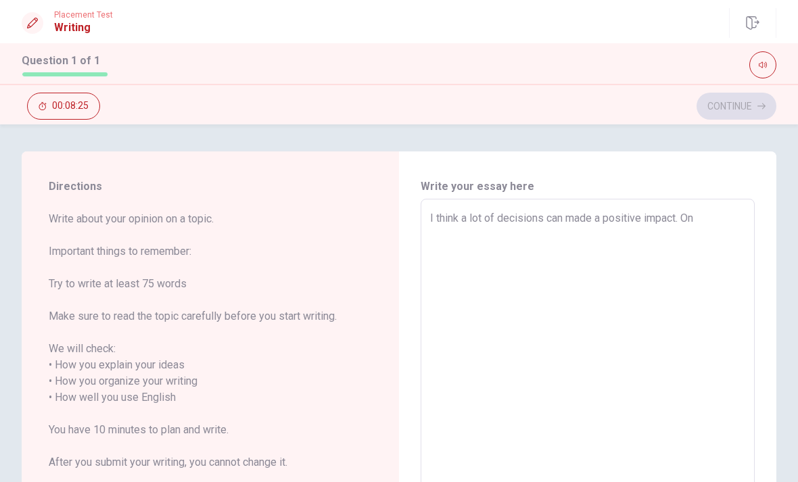
type textarea "x"
type textarea "I think a lot of decisions can made a positive impact. One"
type textarea "x"
type textarea "I think a lot of decisions can made a positive impact. One"
type textarea "x"
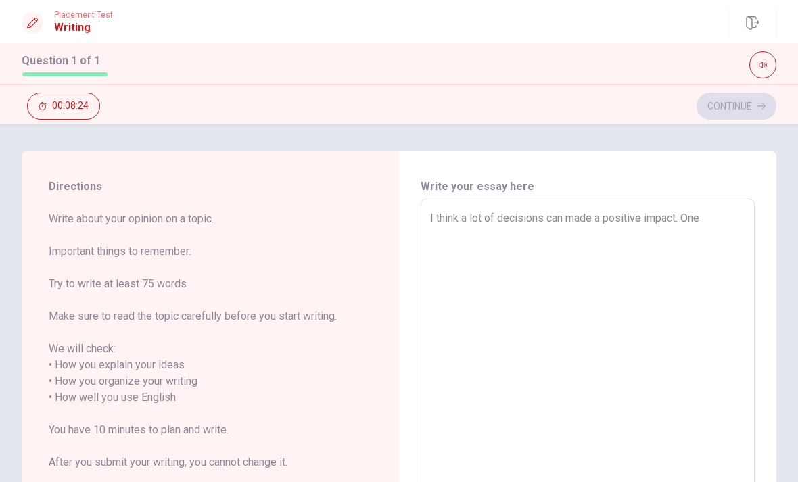
type textarea "I think a lot of decisions can made a positive impact. One o"
type textarea "x"
type textarea "I think a lot of decisions can made a positive impact. One of"
type textarea "x"
type textarea "I think a lot of decisions can made a positive impact. One of"
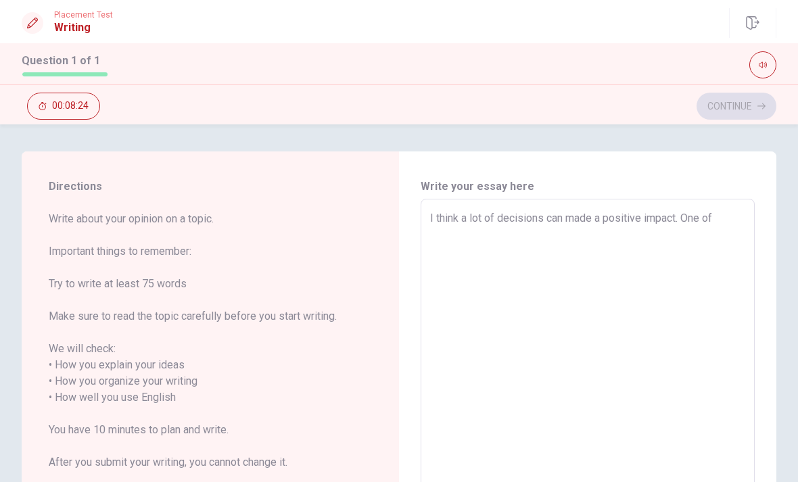
type textarea "x"
type textarea "I think a lot of decisions can made a positive impact. One of t"
type textarea "x"
type textarea "I think a lot of decisions can made a positive impact. One of th"
type textarea "x"
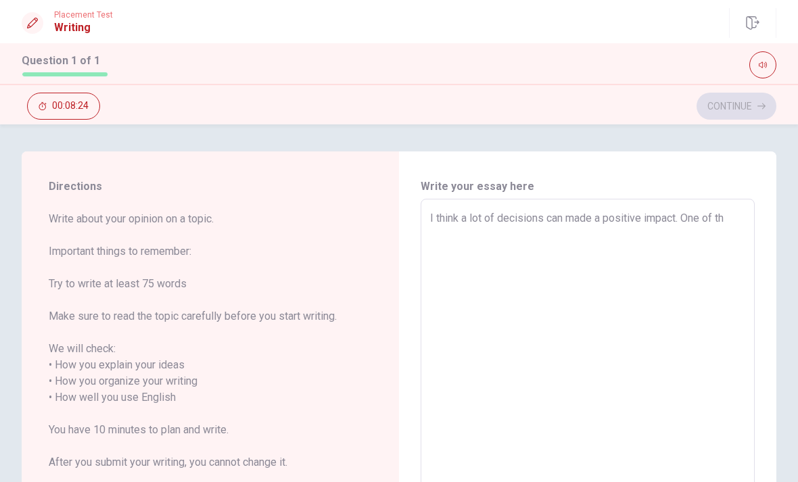
type textarea "I think a lot of decisions can made a positive impact. One of the"
type textarea "x"
type textarea "I think a lot of decisions can made a positive impact. One of then"
type textarea "x"
type textarea "I think a lot of decisions can made a positive impact. One of the"
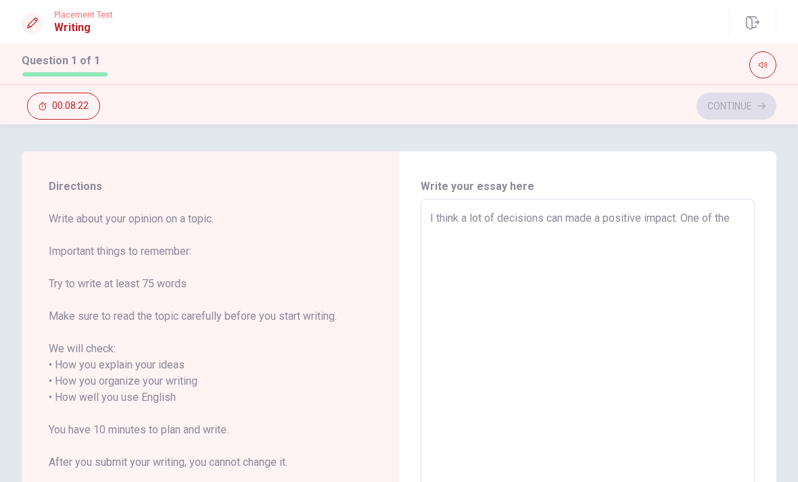
type textarea "x"
type textarea "I think a lot of decisions can made a positive impact. One of them"
type textarea "x"
type textarea "I think a lot of decisions can made a positive impact. One of them"
type textarea "x"
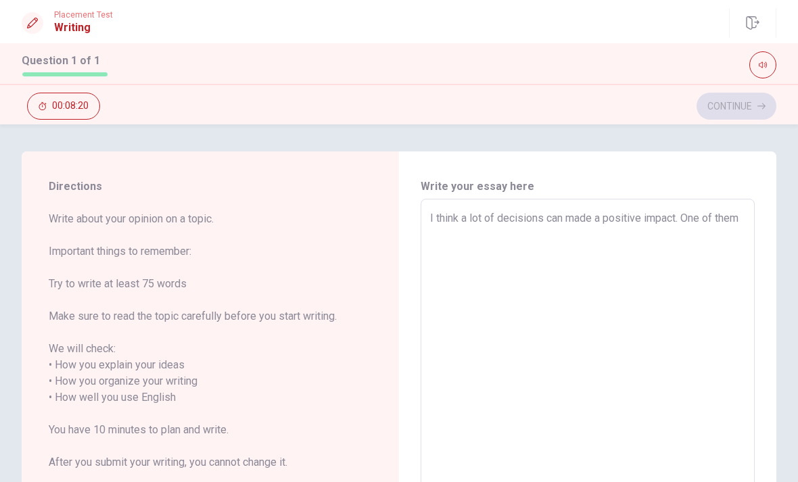
type textarea "I think a lot of decisions can made a positive impact. One of them i"
type textarea "x"
type textarea "I think a lot of decisions can made a positive impact. One of them is"
type textarea "x"
type textarea "I think a lot of decisions can made a positive impact. One of them is"
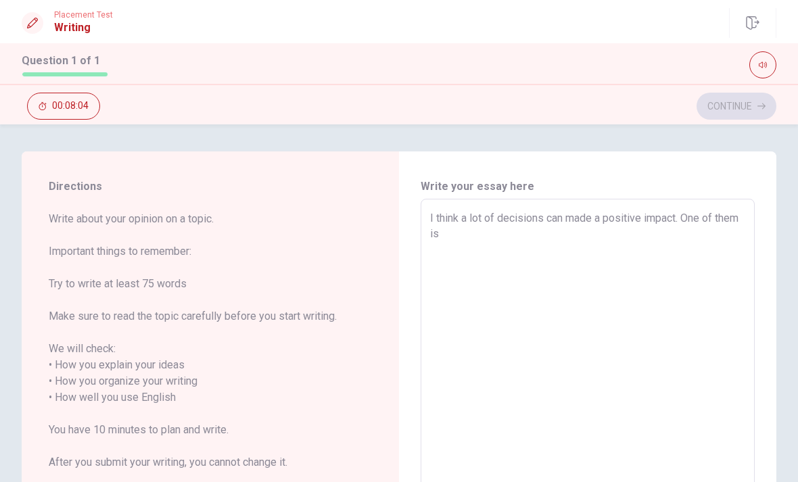
type textarea "x"
type textarea "I think a lot of decisions can made a positive impact. One of them is t"
type textarea "x"
type textarea "I think a lot of decisions can made a positive impact. One of them is to"
type textarea "x"
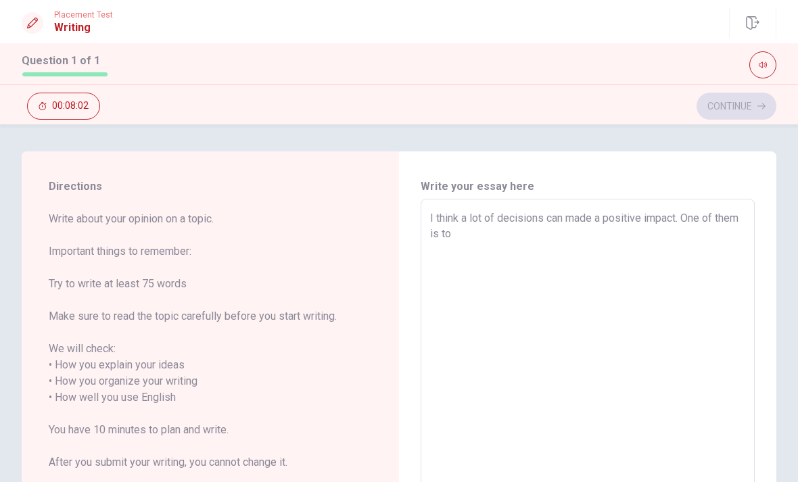
type textarea "I think a lot of decisions can made a positive impact. One of them is to"
type textarea "x"
type textarea "I think a lot of decisions can made a positive impact. One of them is to t"
type textarea "x"
type textarea "I think a lot of decisions can made a positive impact. One of them is to ta"
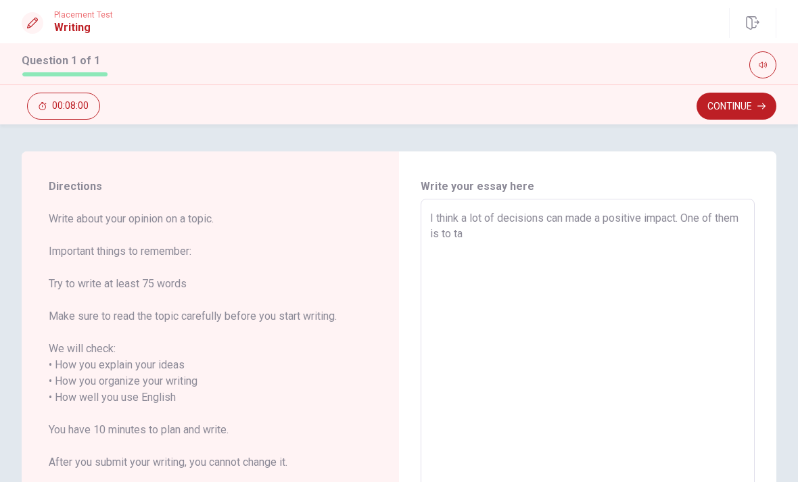
type textarea "x"
type textarea "I think a lot of decisions can made a positive impact. One of them is to tak"
type textarea "x"
type textarea "I think a lot of decisions can made a positive impact. One of them is to take"
type textarea "x"
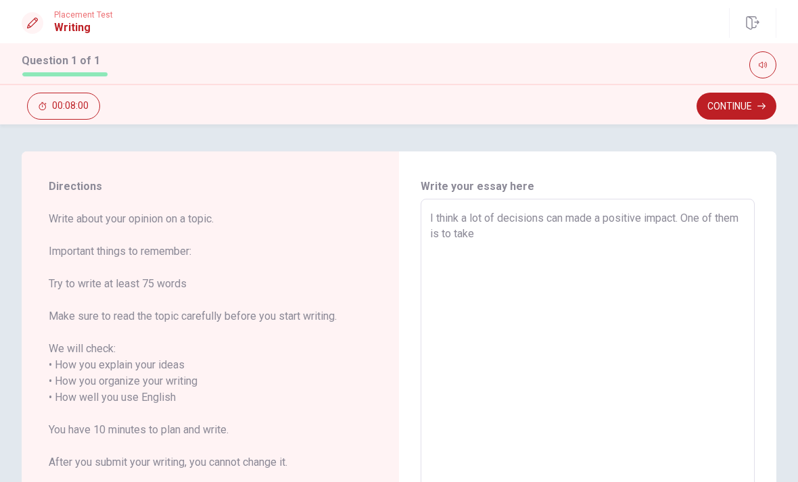
type textarea "I think a lot of decisions can made a positive impact. One of them is to take"
type textarea "x"
type textarea "I think a lot of decisions can made a positive impact. One of them is to take c"
type textarea "x"
type textarea "I think a lot of decisions can made a positive impact. One of them is to take ca"
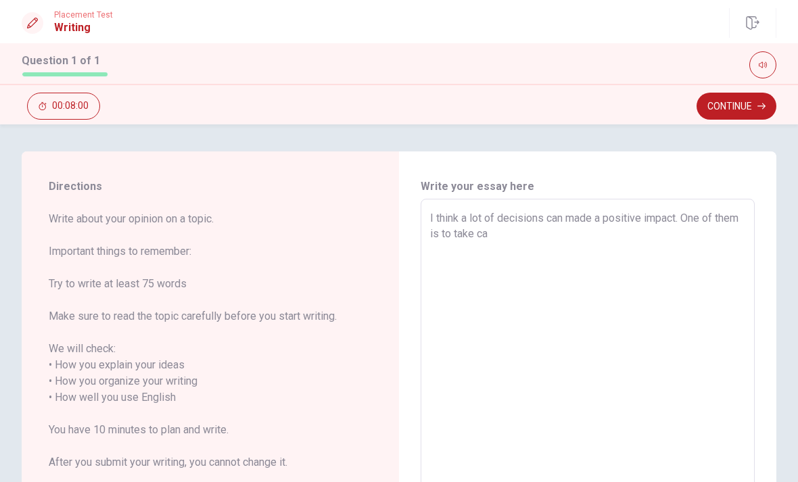
type textarea "x"
type textarea "I think a lot of decisions can made a positive impact. One of them is to take c…"
type textarea "x"
type textarea "I think a lot of decisions can made a positive impact. One of them is to take ca"
type textarea "x"
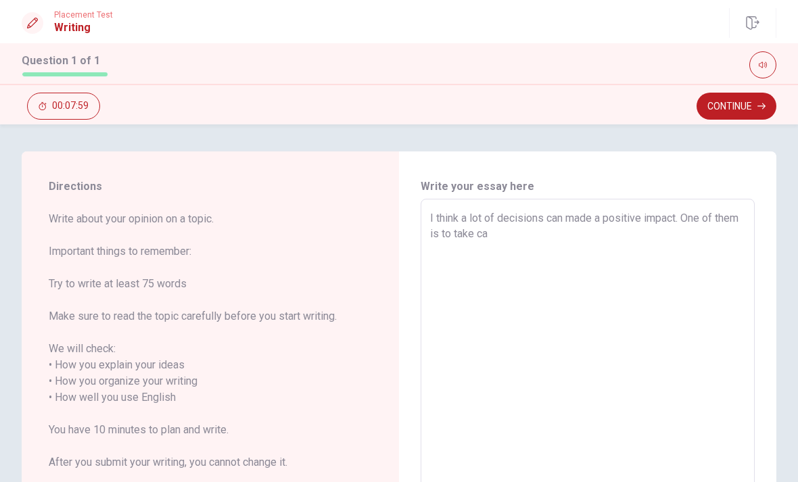
type textarea "I think a lot of decisions can made a positive impact. One of them is to take c…"
type textarea "x"
type textarea "I think a lot of decisions can made a positive impact. One of them is to take ca"
type textarea "x"
type textarea "I think a lot of decisions can made a positive impact. One of them is to take c"
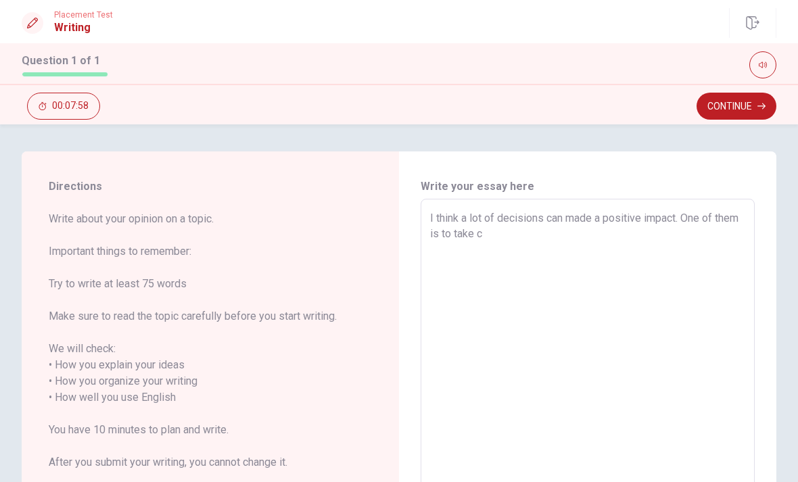
type textarea "x"
type textarea "I think a lot of decisions can made a positive impact. One of them is to take ca"
type textarea "x"
type textarea "I think a lot of decisions can made a positive impact. One of them is to take c…"
type textarea "x"
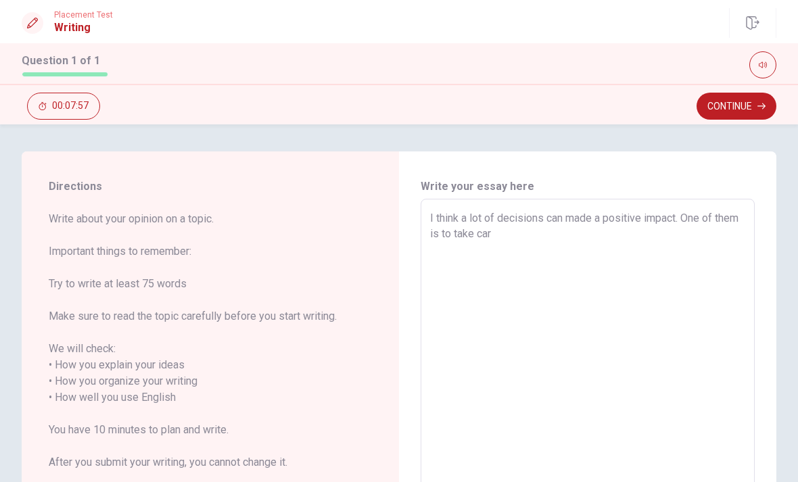
type textarea "I think a lot of decisions can made a positive impact. One of them is to take c…"
type textarea "x"
type textarea "I think a lot of decisions can made a positive impact. One of them is to take c…"
type textarea "x"
type textarea "I think a lot of decisions can made a positive impact. One of them is to take c…"
